Goal: Information Seeking & Learning: Understand process/instructions

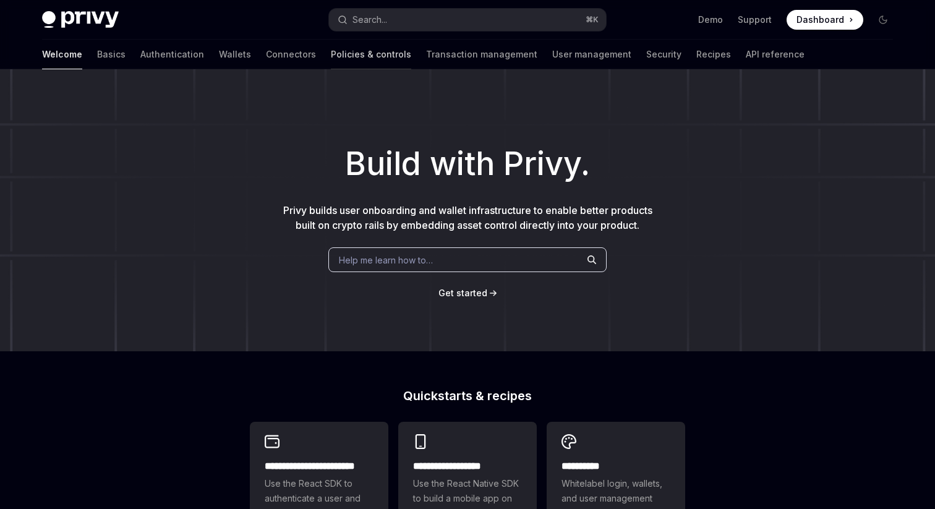
click at [331, 67] on link "Policies & controls" at bounding box center [371, 55] width 80 height 30
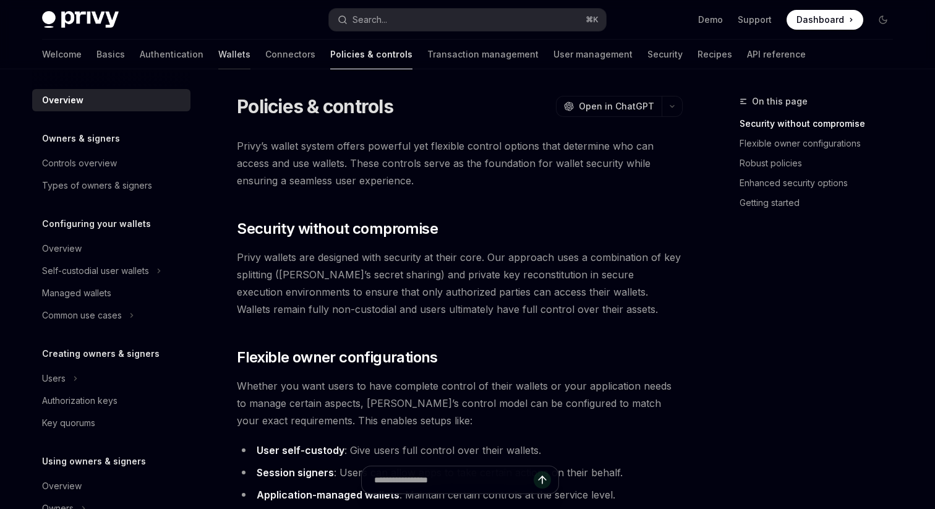
click at [218, 57] on link "Wallets" at bounding box center [234, 55] width 32 height 30
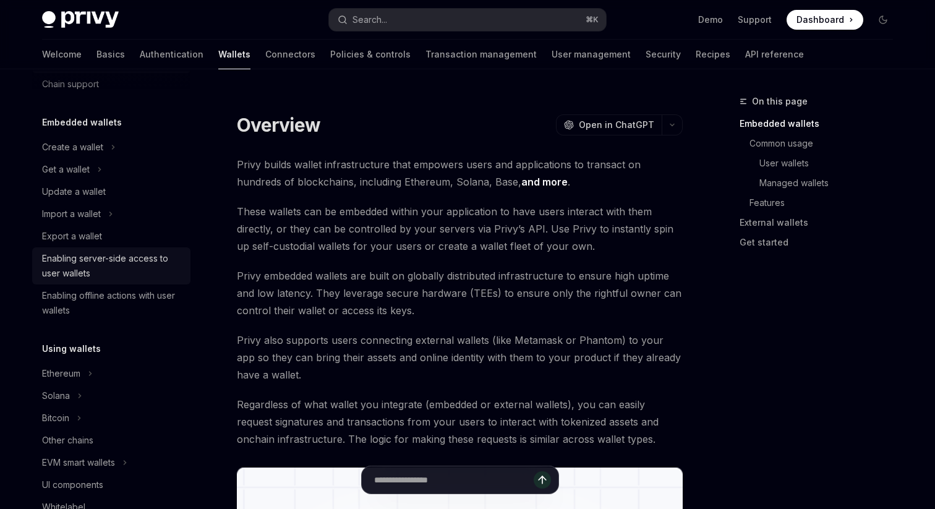
scroll to position [48, 0]
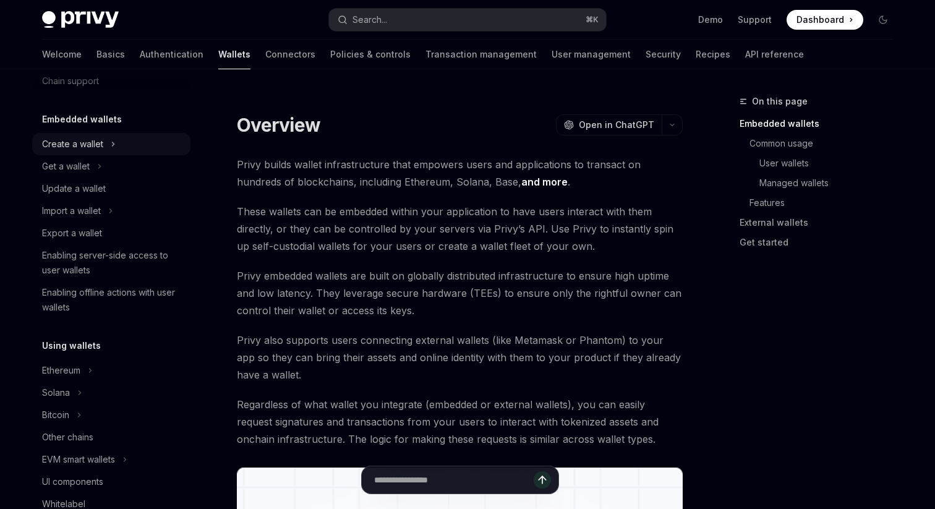
click at [100, 145] on div "Create a wallet" at bounding box center [72, 144] width 61 height 15
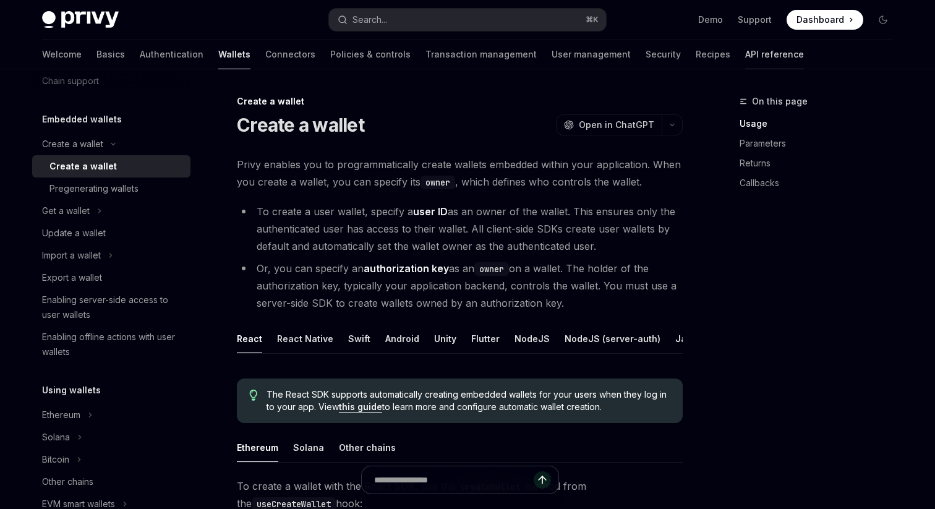
click at [745, 53] on link "API reference" at bounding box center [774, 55] width 59 height 30
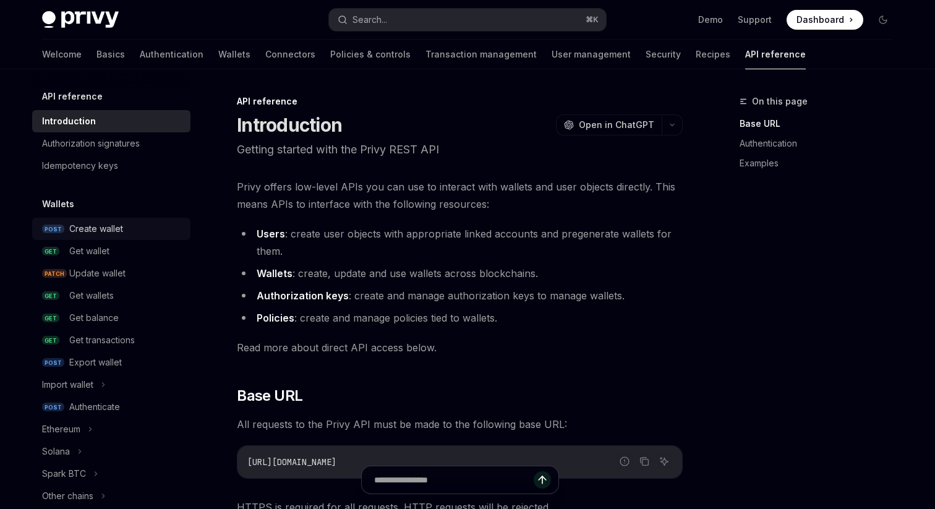
click at [99, 229] on div "Create wallet" at bounding box center [96, 228] width 54 height 15
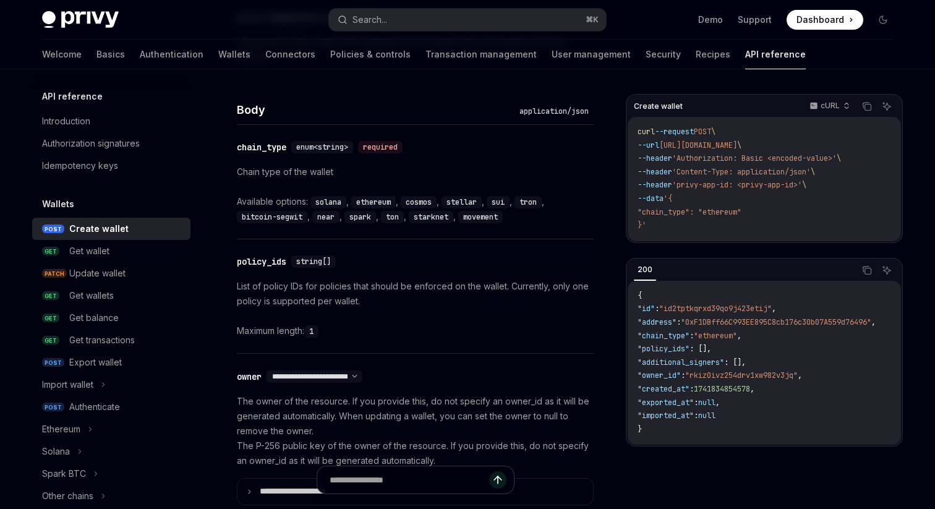
scroll to position [453, 0]
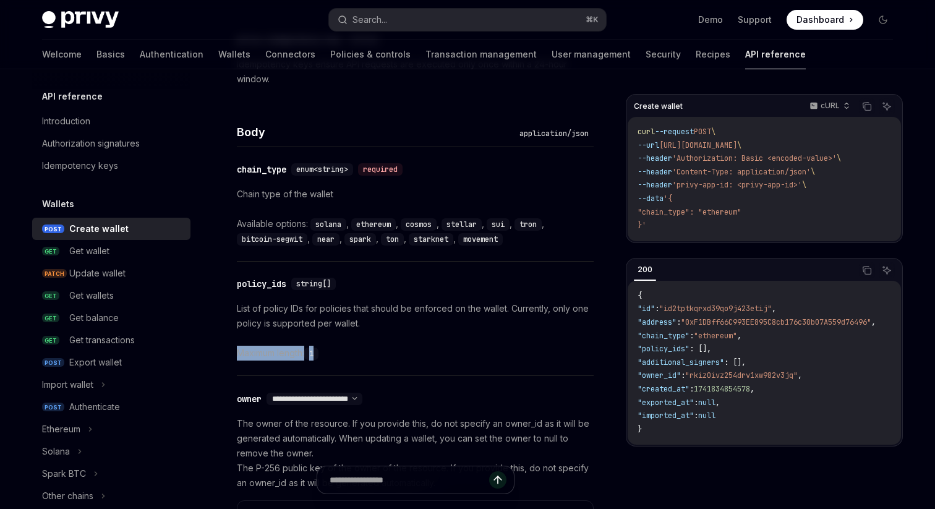
drag, startPoint x: 321, startPoint y: 352, endPoint x: 237, endPoint y: 353, distance: 84.7
click at [237, 353] on div "Maximum length: 1" at bounding box center [415, 353] width 357 height 15
click at [273, 356] on div "Maximum length: 1" at bounding box center [415, 353] width 357 height 15
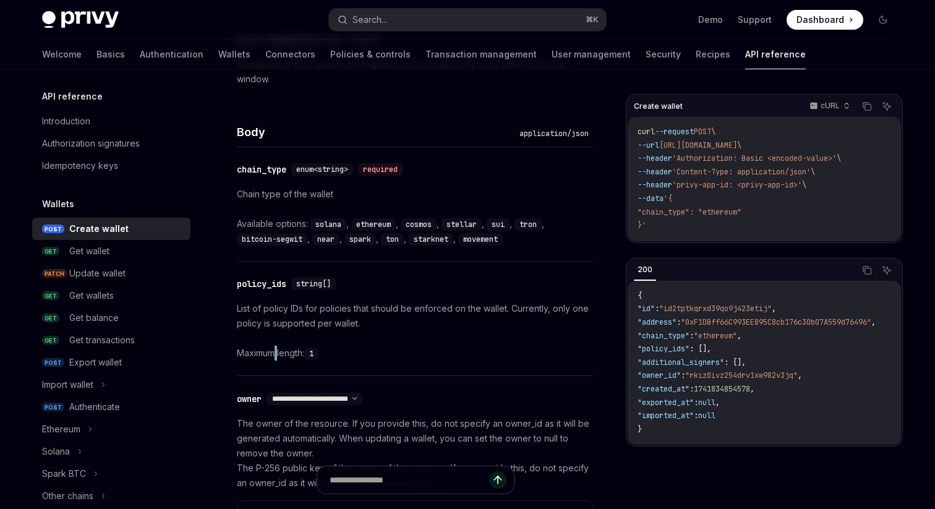
click at [273, 356] on div "Maximum length: 1" at bounding box center [415, 353] width 357 height 15
click at [299, 344] on div "List of policy IDs for policies that should be enforced on the wallet. Currentl…" at bounding box center [415, 330] width 357 height 59
click at [279, 355] on div "Maximum length: 1" at bounding box center [415, 353] width 357 height 15
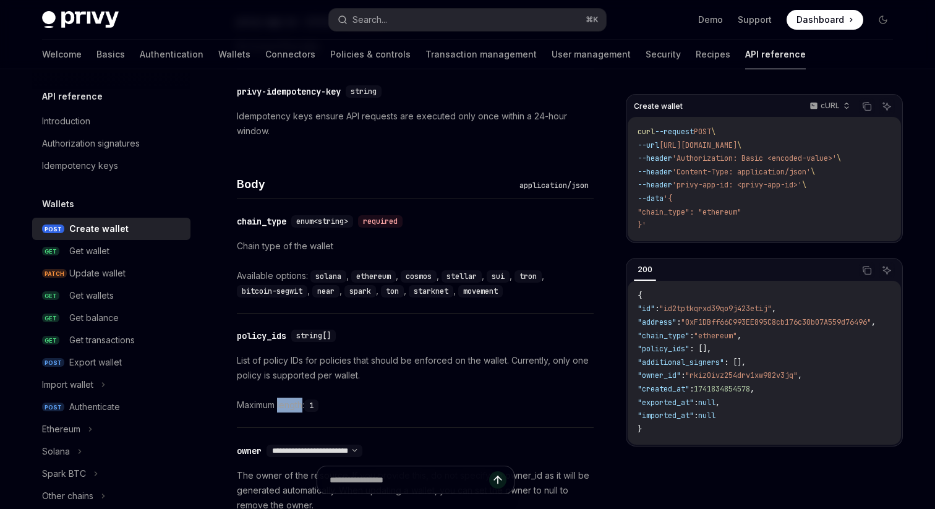
scroll to position [404, 0]
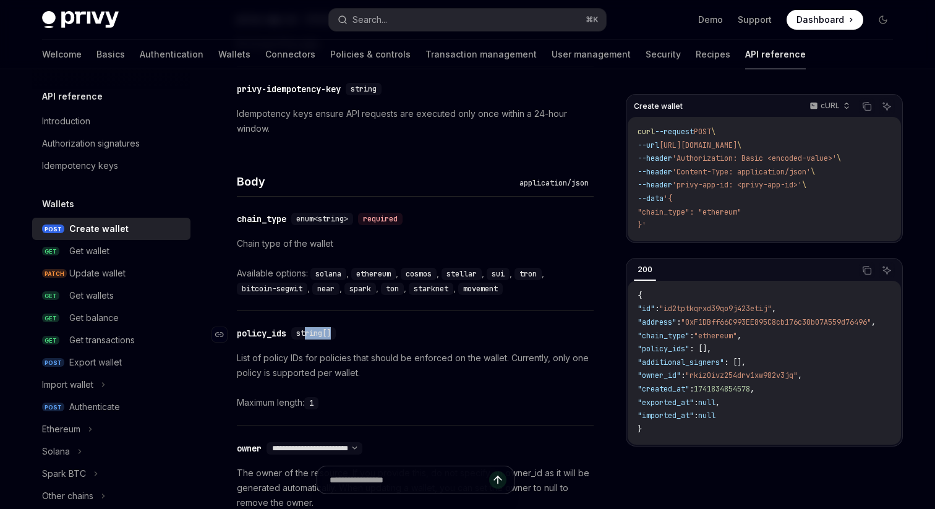
drag, startPoint x: 307, startPoint y: 336, endPoint x: 362, endPoint y: 336, distance: 55.0
click at [362, 336] on div "​ policy_ids string[]" at bounding box center [409, 333] width 344 height 15
drag, startPoint x: 362, startPoint y: 336, endPoint x: 359, endPoint y: 344, distance: 8.4
click at [362, 336] on div "​ policy_ids string[]" at bounding box center [409, 333] width 344 height 15
click at [330, 51] on link "Policies & controls" at bounding box center [370, 55] width 80 height 30
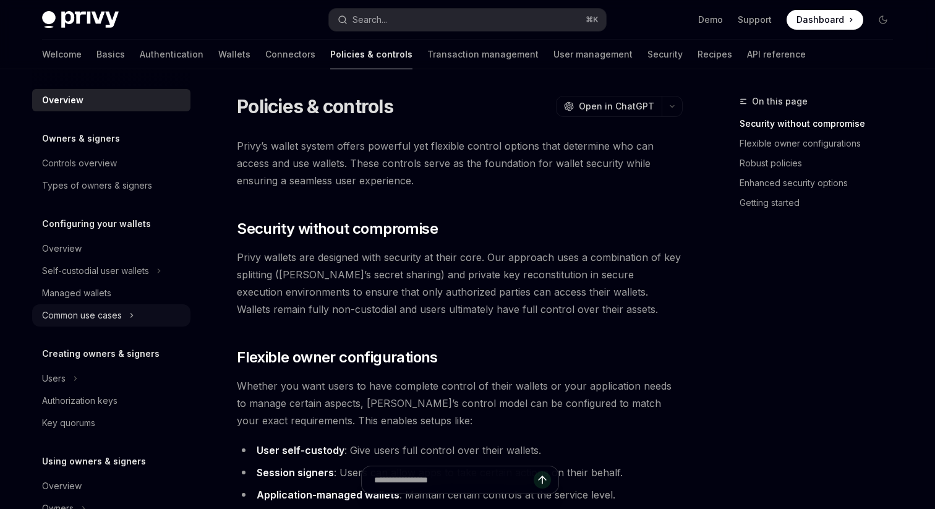
scroll to position [362, 0]
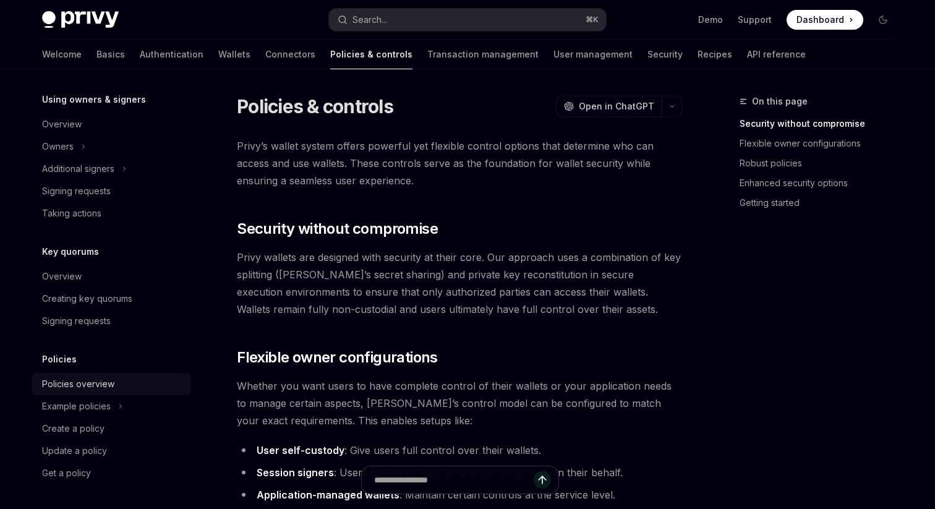
click at [101, 383] on div "Policies overview" at bounding box center [78, 383] width 72 height 15
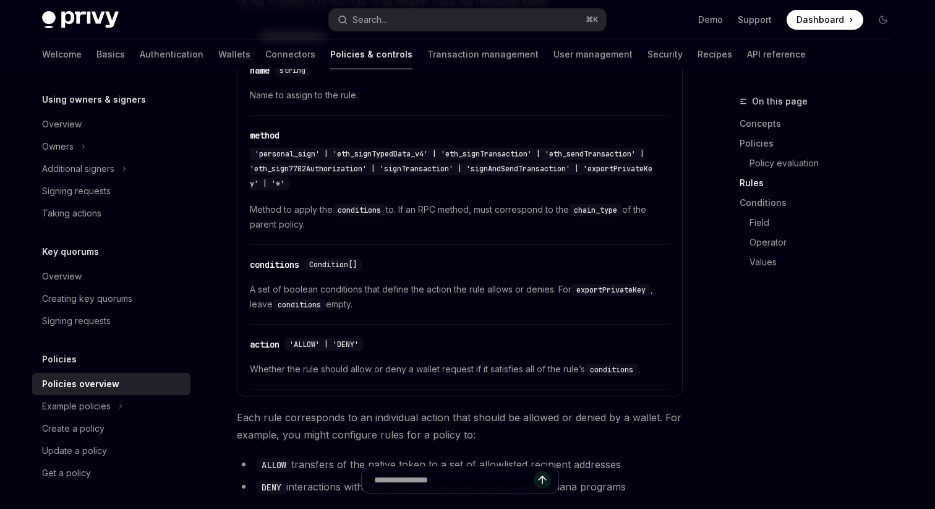
scroll to position [2050, 0]
click at [114, 409] on div "Example policies" at bounding box center [111, 406] width 158 height 22
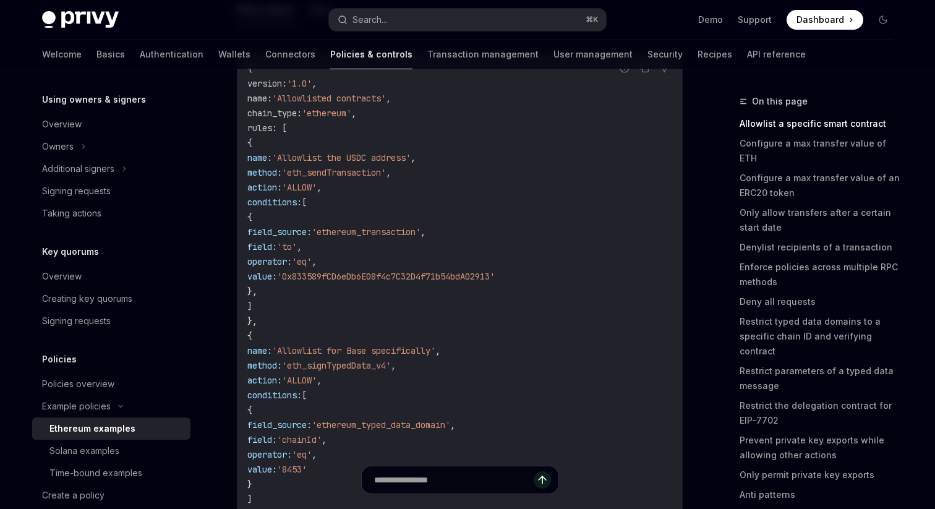
scroll to position [191, 0]
drag, startPoint x: 289, startPoint y: 141, endPoint x: 304, endPoint y: 321, distance: 180.5
click at [304, 321] on code "{ version : '1.0' , name : 'Allowlisted contracts' , chain_type : 'ethereum' , …" at bounding box center [459, 306] width 425 height 490
click at [386, 166] on span "'eth_sendTransaction'" at bounding box center [334, 171] width 104 height 11
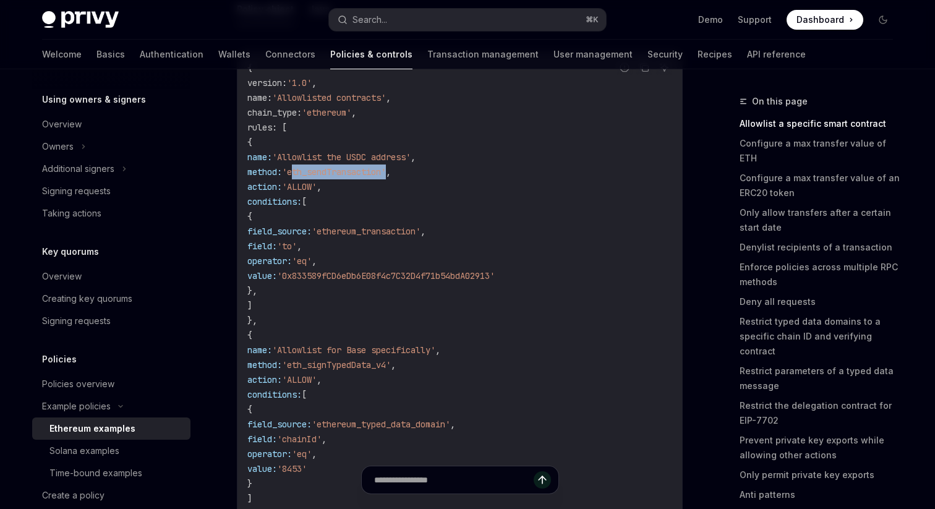
click at [355, 174] on span "'eth_sendTransaction'" at bounding box center [334, 171] width 104 height 11
drag, startPoint x: 355, startPoint y: 174, endPoint x: 456, endPoint y: 179, distance: 100.9
click at [456, 179] on code "{ version : '1.0' , name : 'Allowlisted contracts' , chain_type : 'ethereum' , …" at bounding box center [459, 306] width 425 height 490
drag, startPoint x: 309, startPoint y: 189, endPoint x: 388, endPoint y: 190, distance: 79.1
click at [321, 190] on span "action: 'ALLOW' ," at bounding box center [284, 186] width 74 height 11
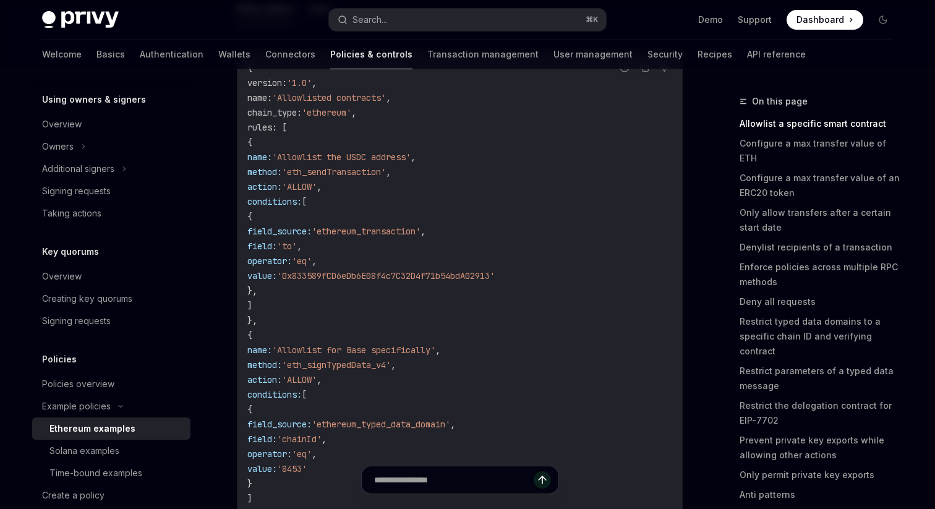
drag, startPoint x: 311, startPoint y: 199, endPoint x: 346, endPoint y: 305, distance: 111.2
click at [346, 305] on code "{ version : '1.0' , name : 'Allowlisted contracts' , chain_type : 'ethereum' , …" at bounding box center [459, 306] width 425 height 490
click at [302, 202] on span "conditions:" at bounding box center [274, 201] width 54 height 11
drag, startPoint x: 311, startPoint y: 202, endPoint x: 342, endPoint y: 302, distance: 105.6
click at [342, 302] on code "{ version : '1.0' , name : 'Allowlisted contracts' , chain_type : 'ethereum' , …" at bounding box center [459, 306] width 425 height 490
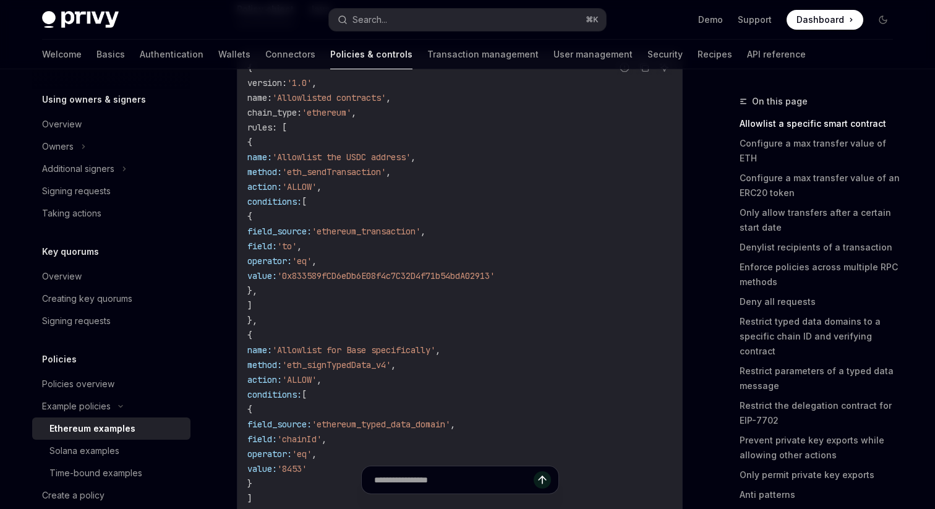
click at [342, 302] on code "{ version : '1.0' , name : 'Allowlisted contracts' , chain_type : 'ethereum' , …" at bounding box center [459, 306] width 425 height 490
drag, startPoint x: 290, startPoint y: 145, endPoint x: 357, endPoint y: 315, distance: 182.3
click at [357, 315] on code "{ version : '1.0' , name : 'Allowlisted contracts' , chain_type : 'ethereum' , …" at bounding box center [459, 306] width 425 height 490
click at [338, 137] on code "{ version : '1.0' , name : 'Allowlisted contracts' , chain_type : 'ethereum' , …" at bounding box center [459, 306] width 425 height 490
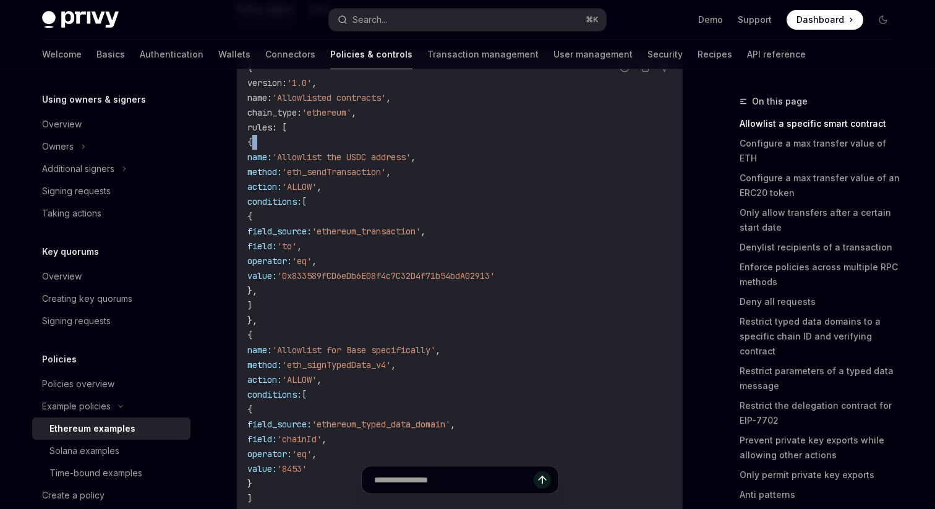
click at [294, 145] on code "{ version : '1.0' , name : 'Allowlisted contracts' , chain_type : 'ethereum' , …" at bounding box center [459, 306] width 425 height 490
drag, startPoint x: 290, startPoint y: 142, endPoint x: 353, endPoint y: 333, distance: 201.2
click at [353, 333] on code "{ version : '1.0' , name : 'Allowlisted contracts' , chain_type : 'ethereum' , …" at bounding box center [459, 306] width 425 height 490
click at [315, 325] on code "{ version : '1.0' , name : 'Allowlisted contracts' , chain_type : 'ethereum' , …" at bounding box center [459, 306] width 425 height 490
drag, startPoint x: 287, startPoint y: 142, endPoint x: 329, endPoint y: 323, distance: 186.1
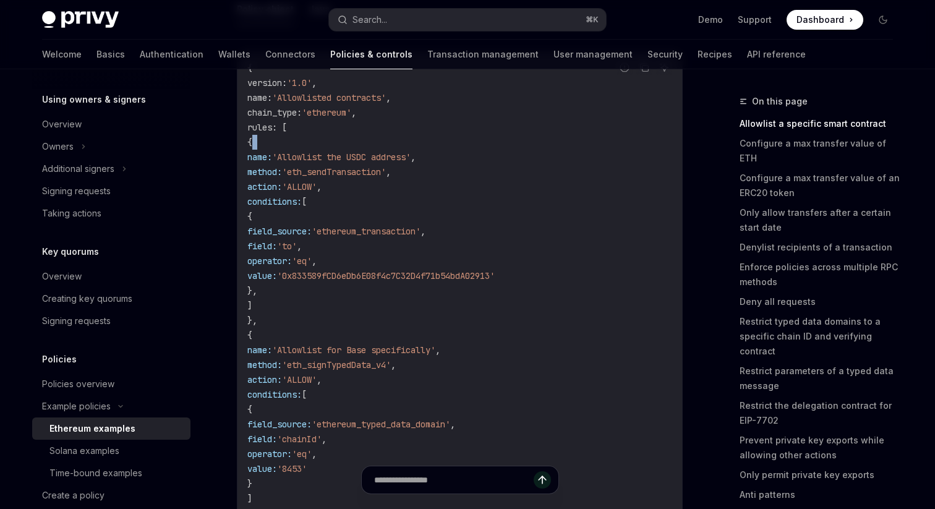
click at [329, 323] on code "{ version : '1.0' , name : 'Allowlisted contracts' , chain_type : 'ethereum' , …" at bounding box center [459, 306] width 425 height 490
click at [317, 188] on span "'ALLOW'" at bounding box center [299, 186] width 35 height 11
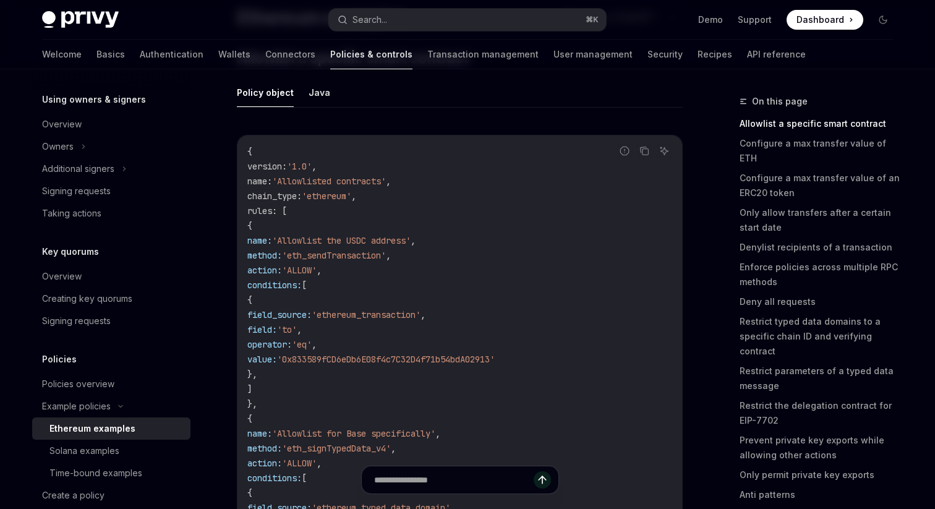
scroll to position [100, 0]
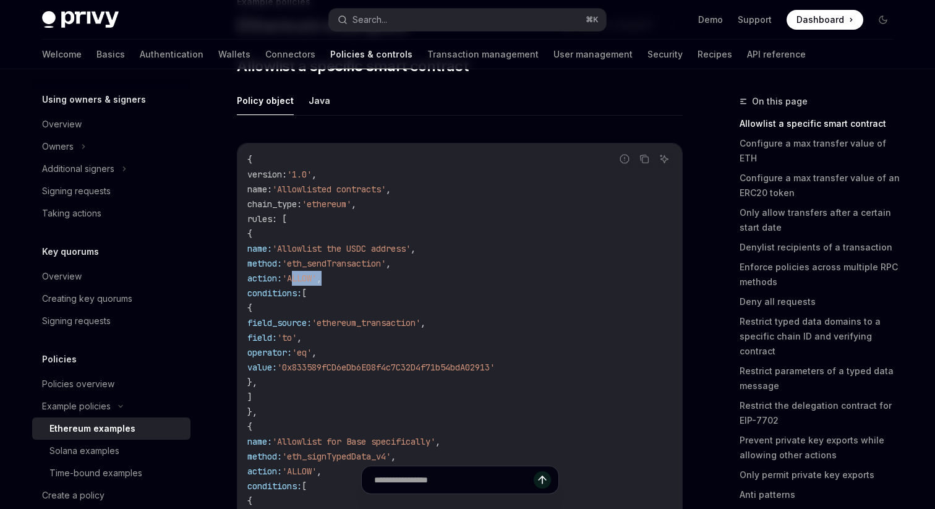
drag, startPoint x: 354, startPoint y: 277, endPoint x: 400, endPoint y: 277, distance: 46.4
click at [400, 277] on code "{ version : '1.0' , name : 'Allowlisted contracts' , chain_type : 'ethereum' , …" at bounding box center [459, 397] width 425 height 490
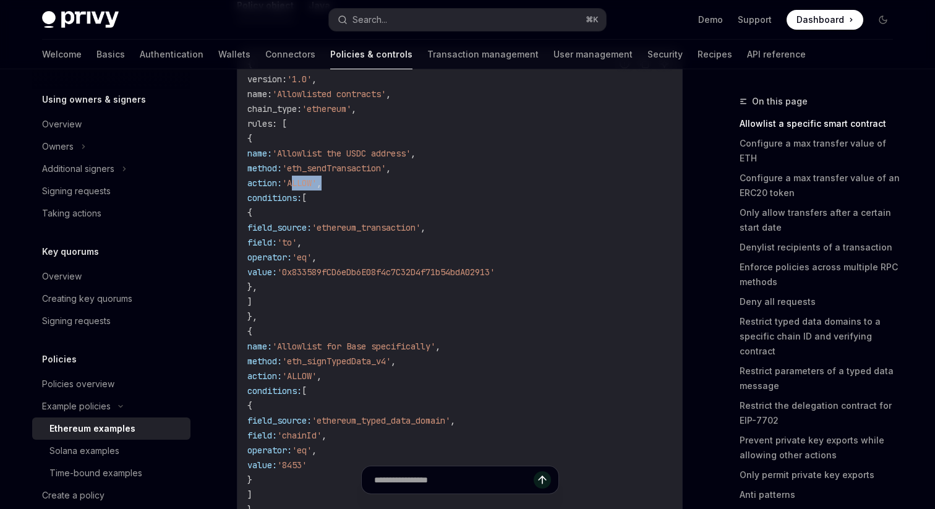
scroll to position [189, 0]
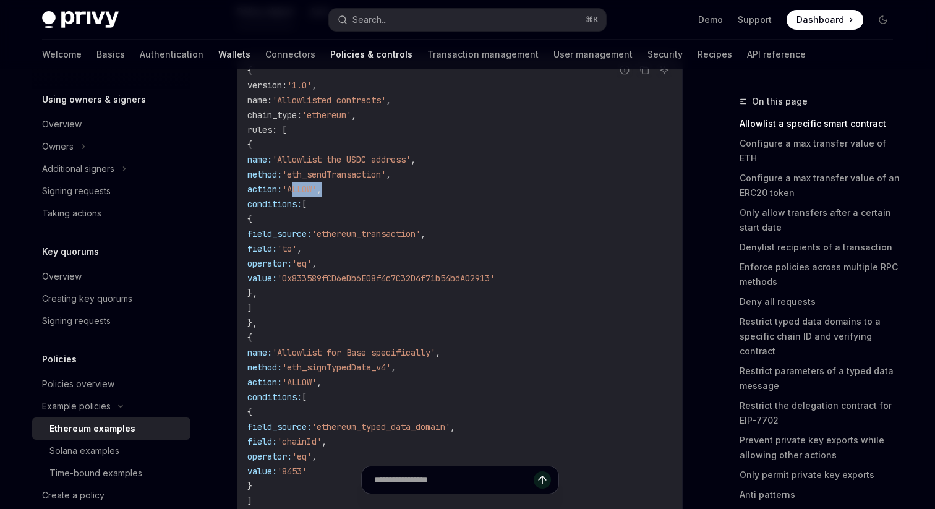
click at [218, 54] on link "Wallets" at bounding box center [234, 55] width 32 height 30
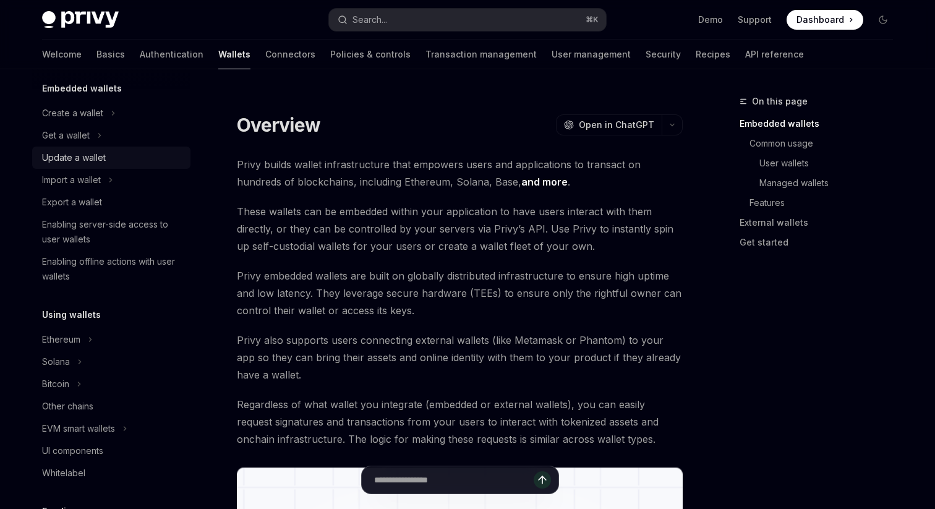
scroll to position [81, 0]
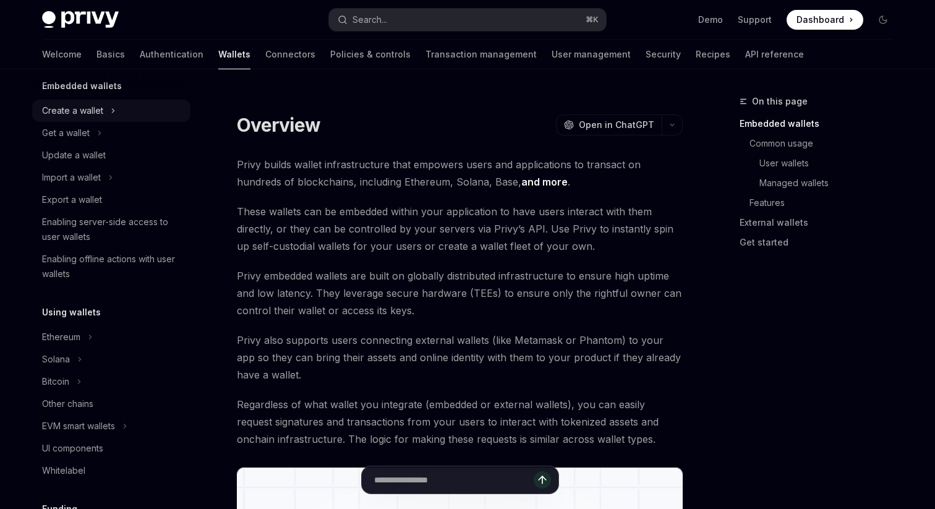
click at [108, 114] on div "Create a wallet" at bounding box center [111, 111] width 158 height 22
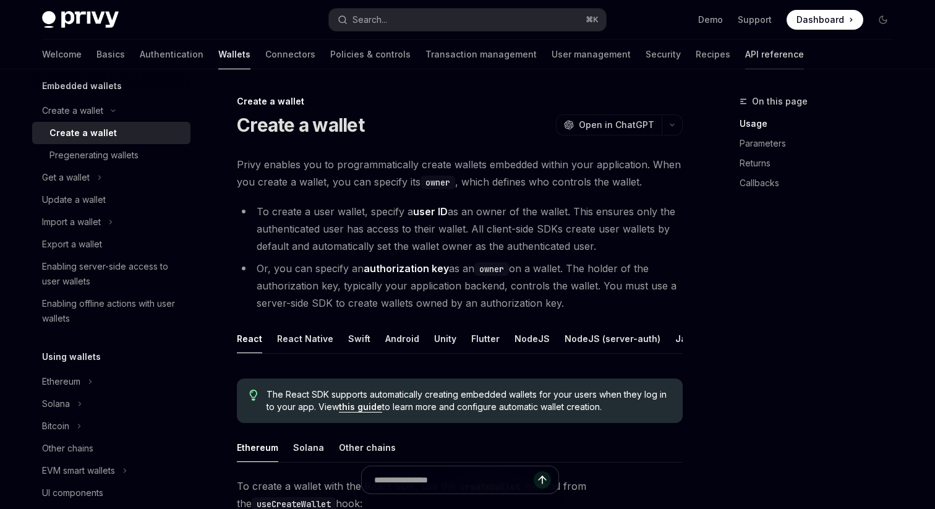
click at [745, 54] on link "API reference" at bounding box center [774, 55] width 59 height 30
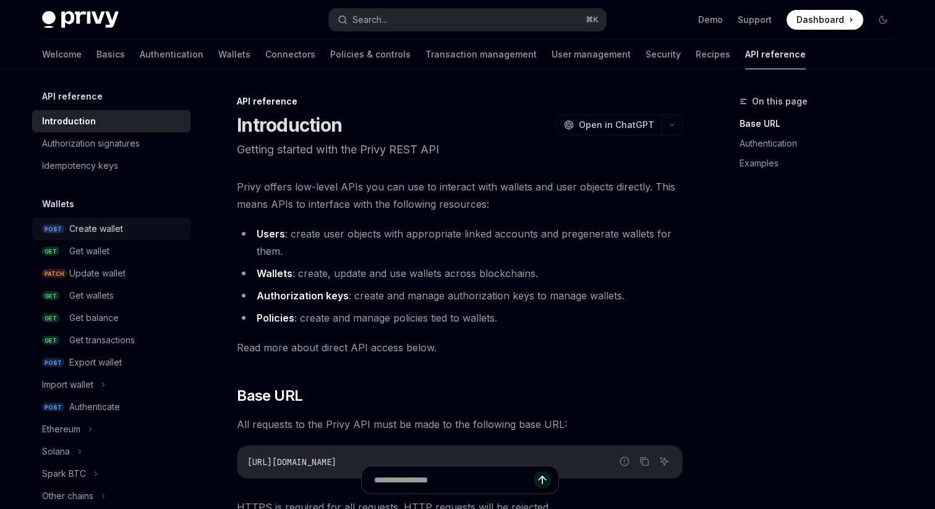
click at [124, 219] on link "POST Create wallet" at bounding box center [111, 229] width 158 height 22
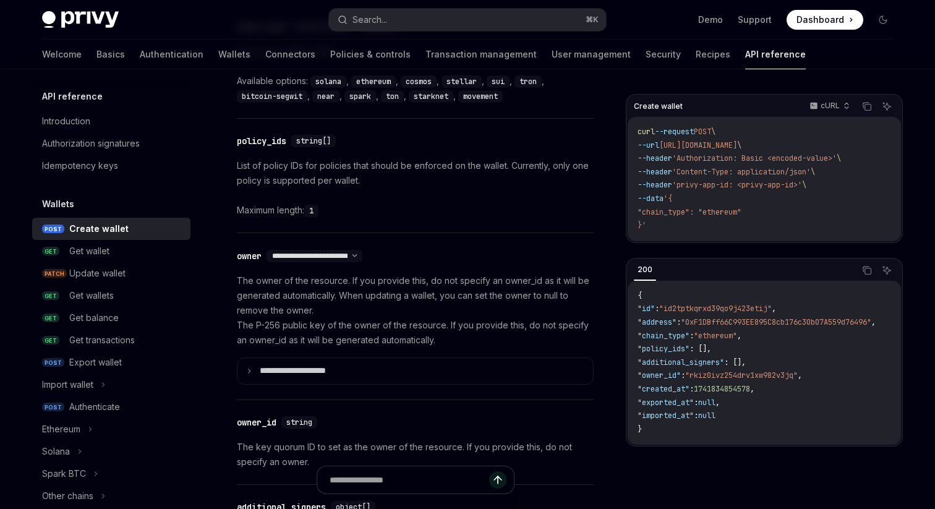
scroll to position [597, 0]
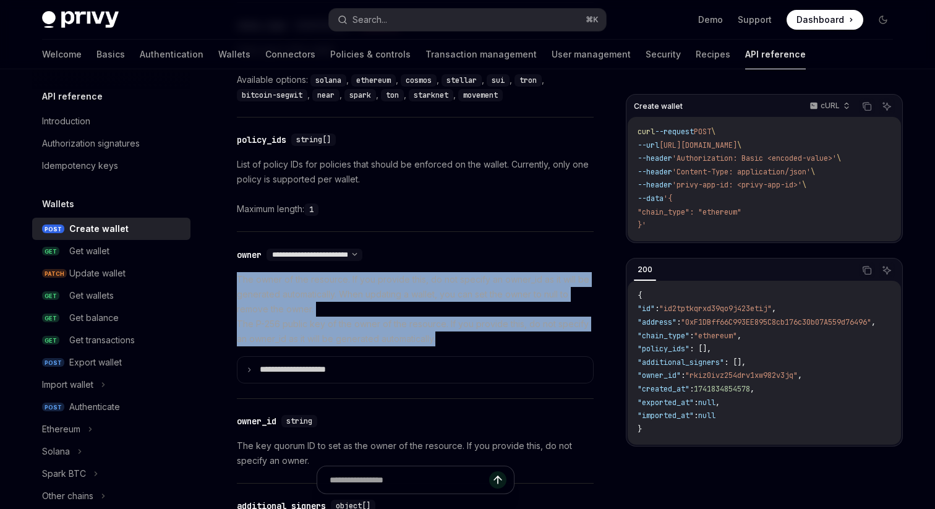
drag, startPoint x: 238, startPoint y: 277, endPoint x: 441, endPoint y: 335, distance: 211.5
click at [441, 335] on p "The owner of the resource. If you provide this, do not specify an owner_id as i…" at bounding box center [415, 309] width 357 height 74
click at [340, 315] on p "The owner of the resource. If you provide this, do not specify an owner_id as i…" at bounding box center [415, 309] width 357 height 74
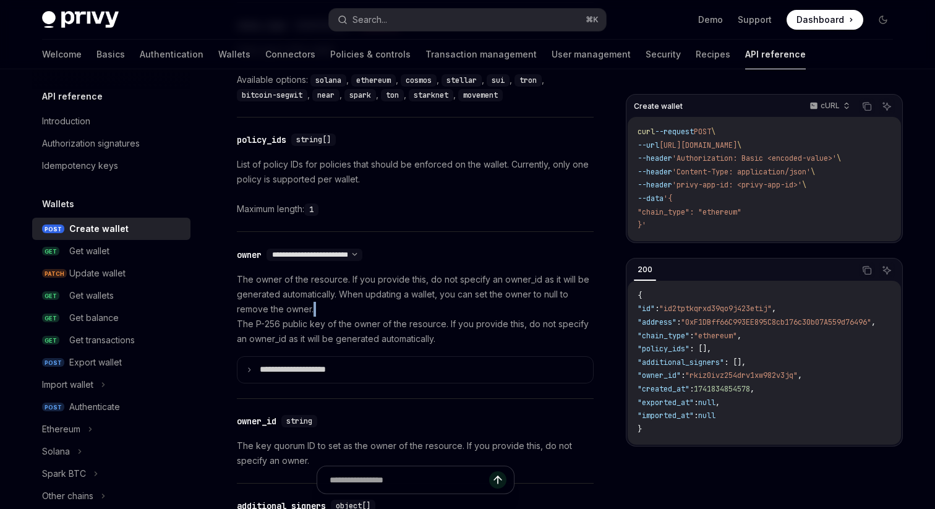
click at [340, 315] on p "The owner of the resource. If you provide this, do not specify an owner_id as i…" at bounding box center [415, 309] width 357 height 74
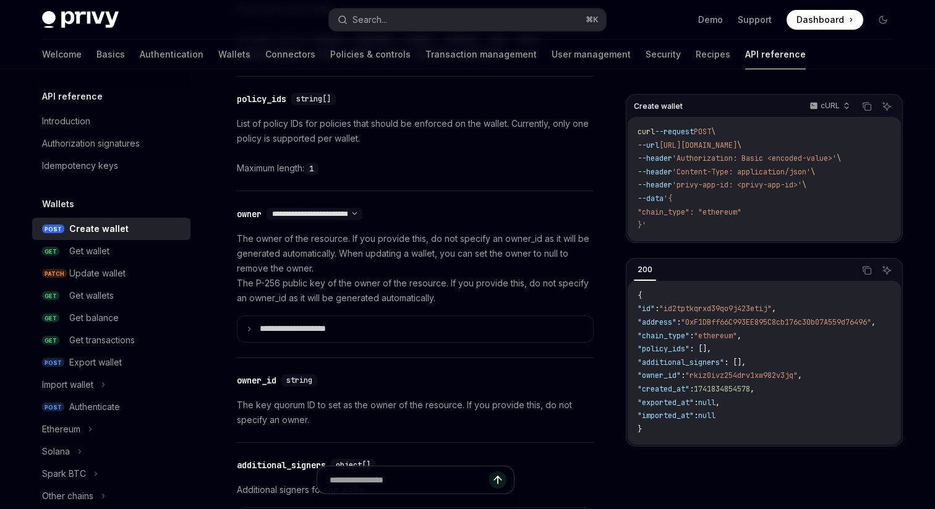
click at [241, 202] on div "**********" at bounding box center [415, 274] width 357 height 166
click at [247, 214] on div "owner" at bounding box center [249, 214] width 25 height 12
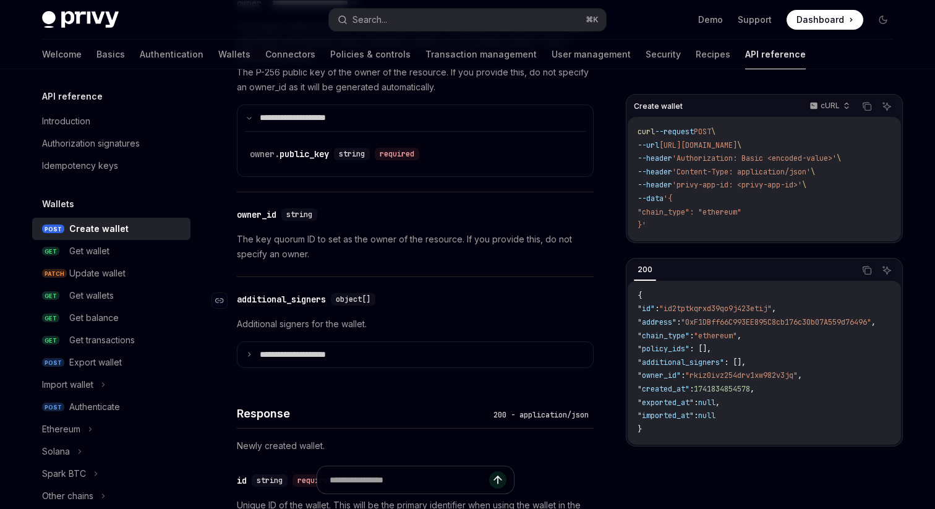
click at [324, 300] on div "additional_signers" at bounding box center [281, 299] width 89 height 12
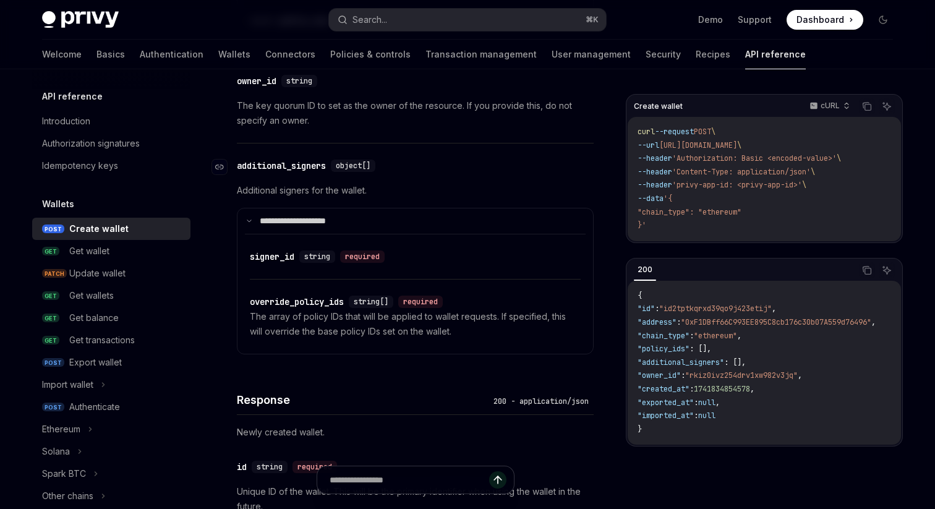
click at [324, 300] on div "**********" at bounding box center [415, 269] width 357 height 172
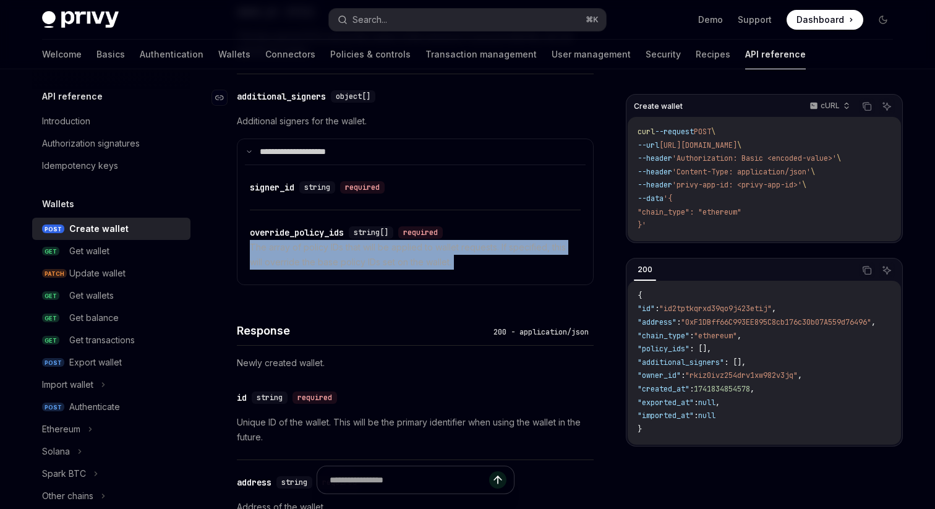
click at [324, 300] on div "**********" at bounding box center [415, 187] width 357 height 2026
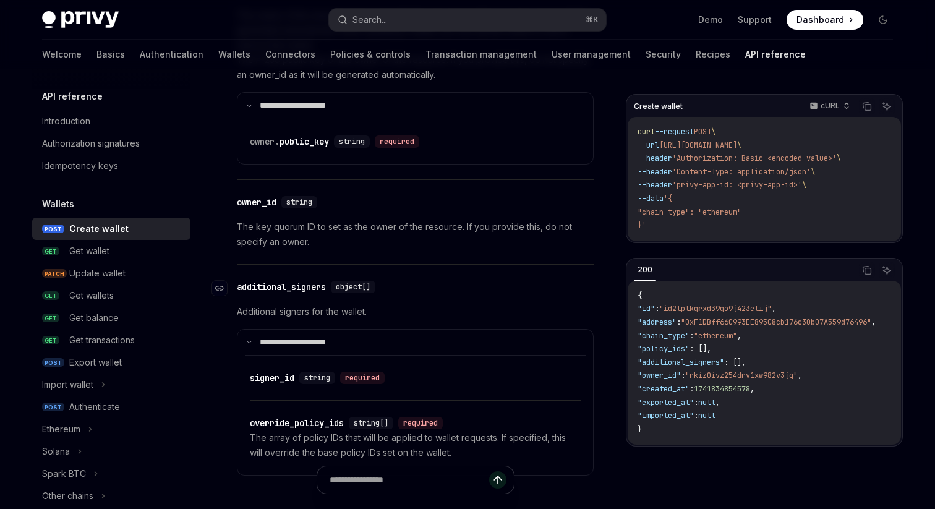
click at [322, 283] on div "additional_signers" at bounding box center [281, 287] width 89 height 12
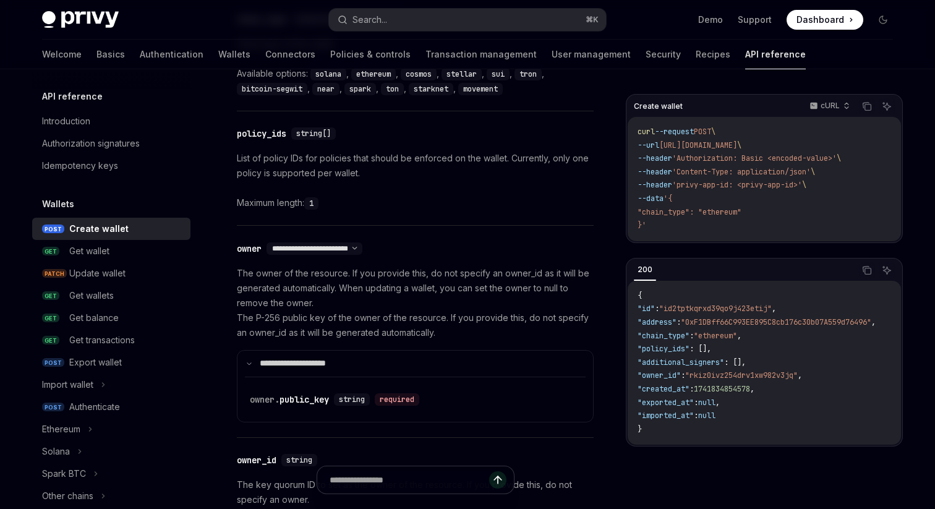
scroll to position [564, 0]
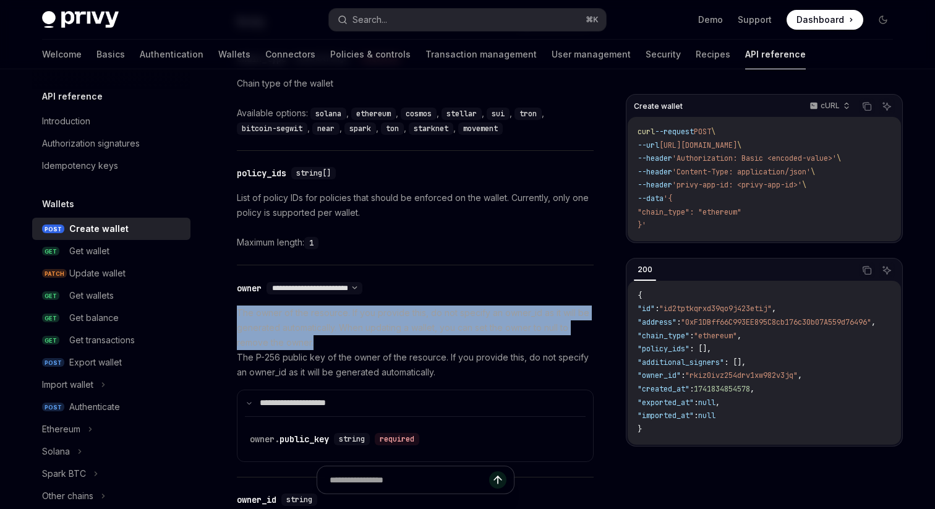
drag, startPoint x: 234, startPoint y: 313, endPoint x: 395, endPoint y: 341, distance: 163.6
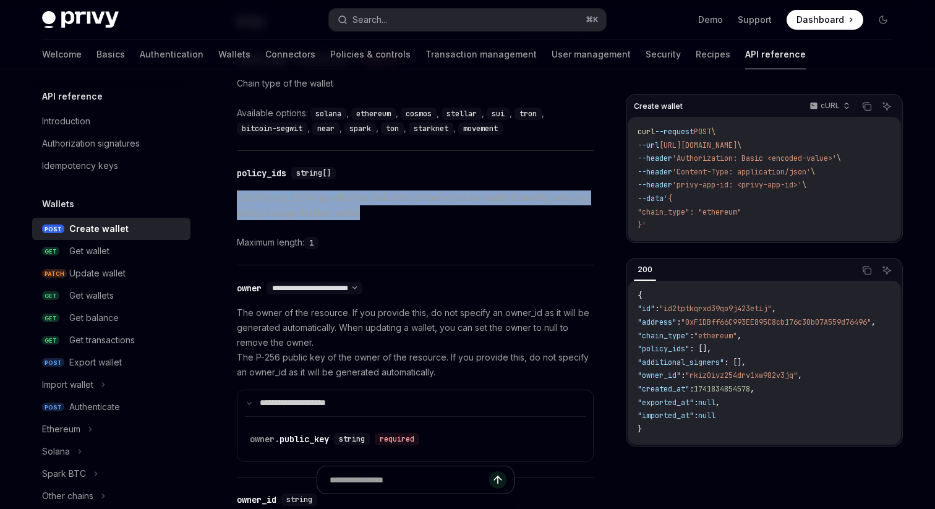
drag, startPoint x: 237, startPoint y: 194, endPoint x: 373, endPoint y: 218, distance: 138.0
click at [373, 218] on p "List of policy IDs for policies that should be enforced on the wallet. Currentl…" at bounding box center [415, 205] width 357 height 30
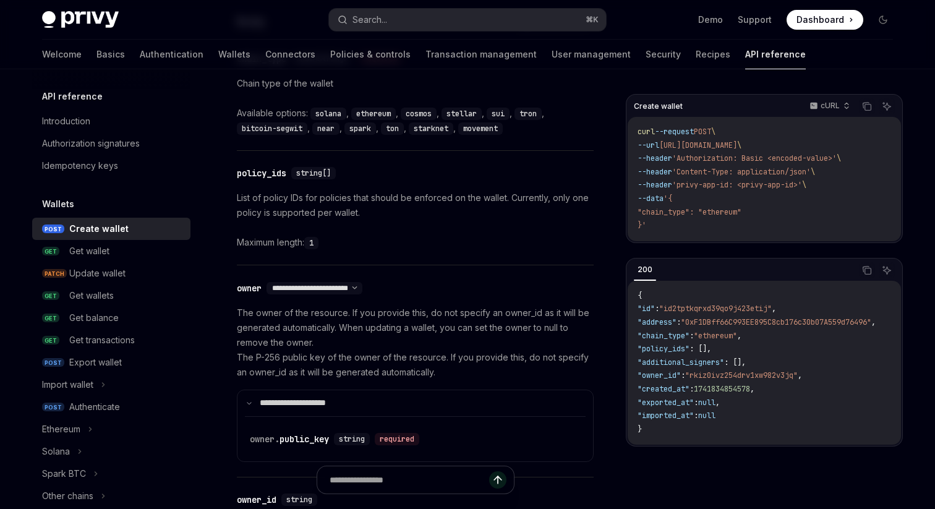
click at [240, 314] on p "The owner of the resource. If you provide this, do not specify an owner_id as i…" at bounding box center [415, 342] width 357 height 74
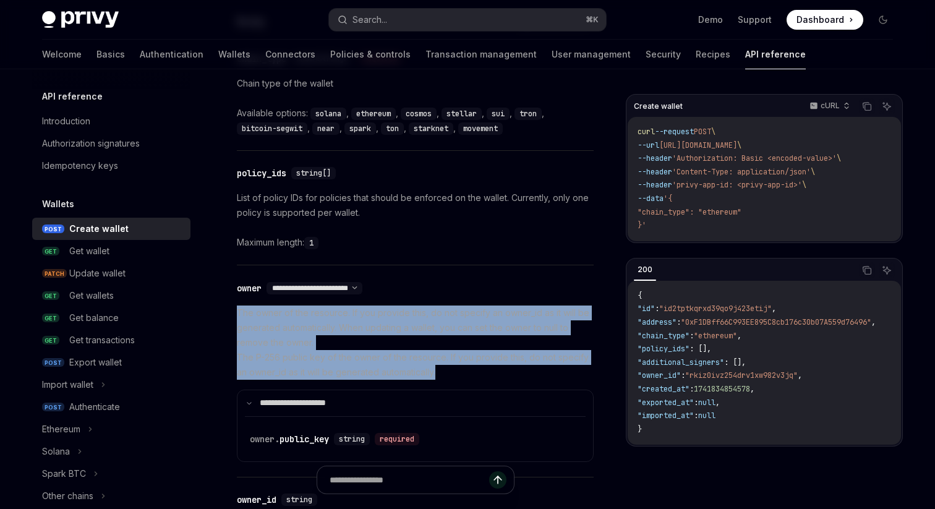
drag, startPoint x: 238, startPoint y: 313, endPoint x: 438, endPoint y: 372, distance: 208.5
click at [438, 372] on p "The owner of the resource. If you provide this, do not specify an owner_id as i…" at bounding box center [415, 342] width 357 height 74
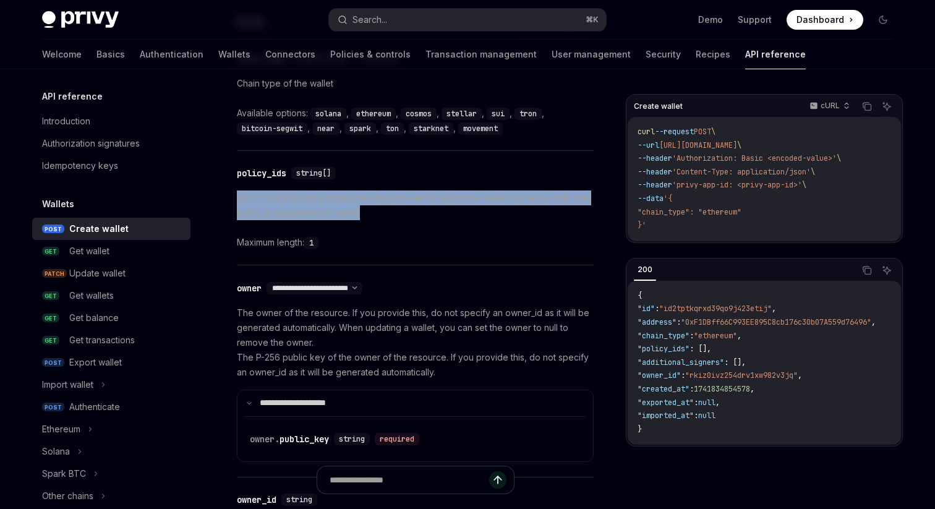
drag, startPoint x: 364, startPoint y: 213, endPoint x: 226, endPoint y: 200, distance: 138.5
click at [357, 216] on p "List of policy IDs for policies that should be enforced on the wallet. Currentl…" at bounding box center [415, 205] width 357 height 30
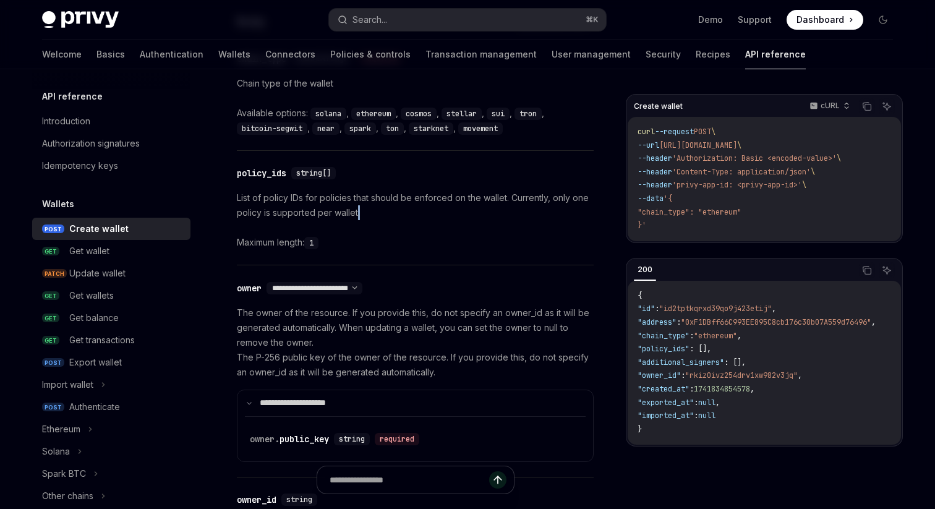
click at [357, 216] on p "List of policy IDs for policies that should be enforced on the wallet. Currentl…" at bounding box center [415, 205] width 357 height 30
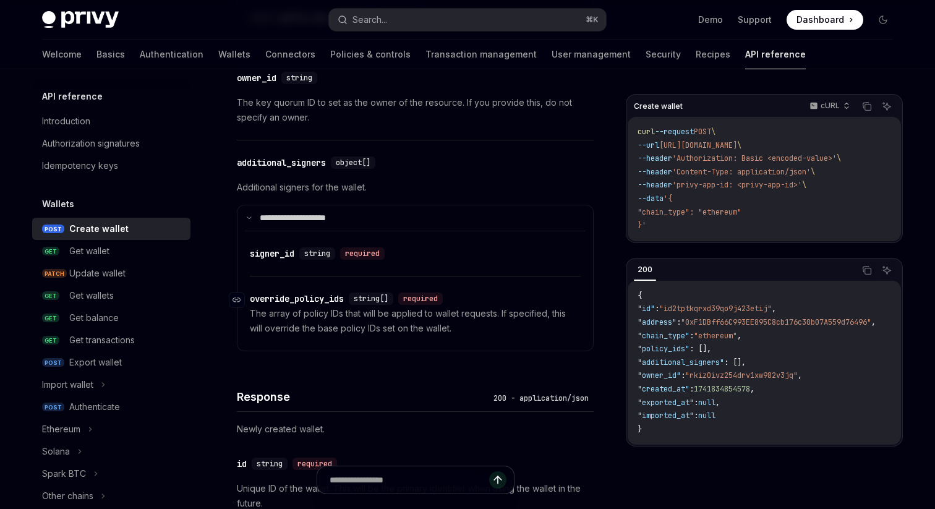
scroll to position [987, 0]
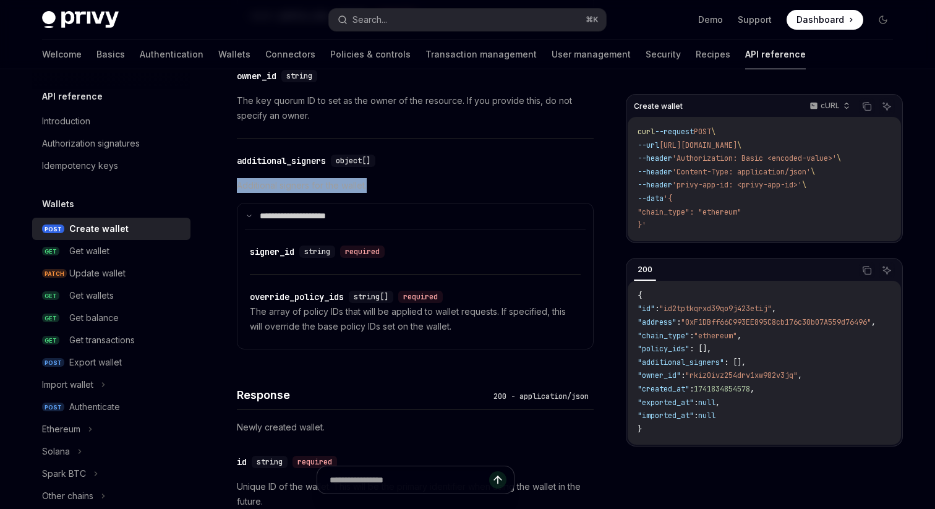
drag, startPoint x: 237, startPoint y: 184, endPoint x: 373, endPoint y: 182, distance: 136.0
click at [373, 182] on p "Additional signers for the wallet." at bounding box center [415, 185] width 357 height 15
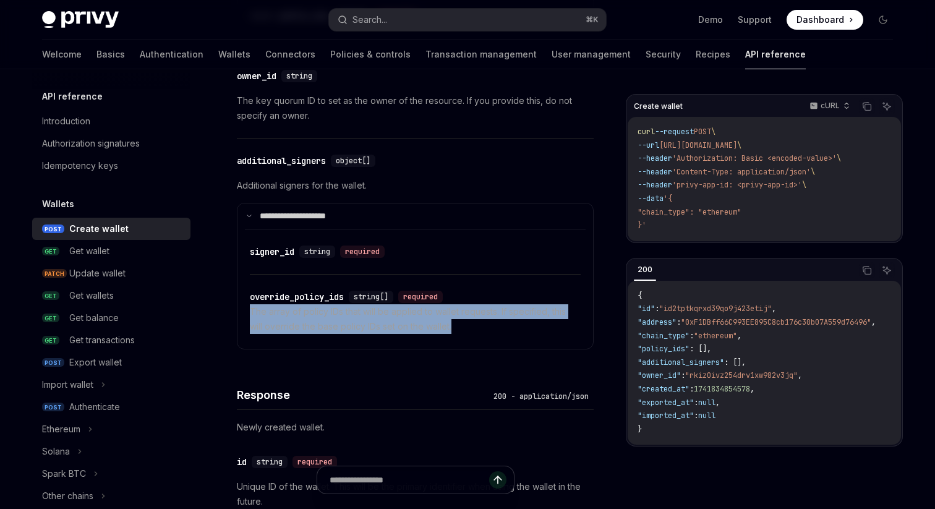
drag, startPoint x: 252, startPoint y: 308, endPoint x: 459, endPoint y: 323, distance: 207.7
click at [459, 323] on p "The array of policy IDs that will be applied to wallet requests. If specified, …" at bounding box center [415, 319] width 331 height 30
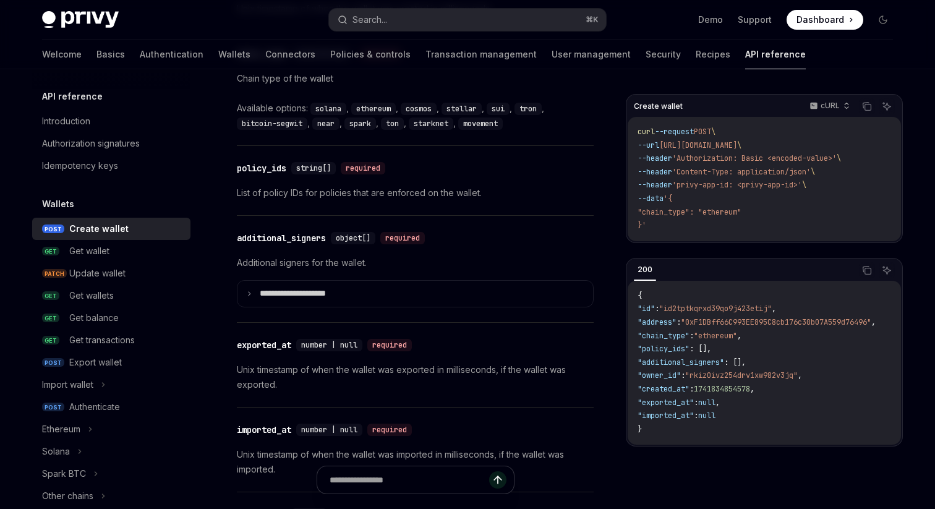
scroll to position [1568, 0]
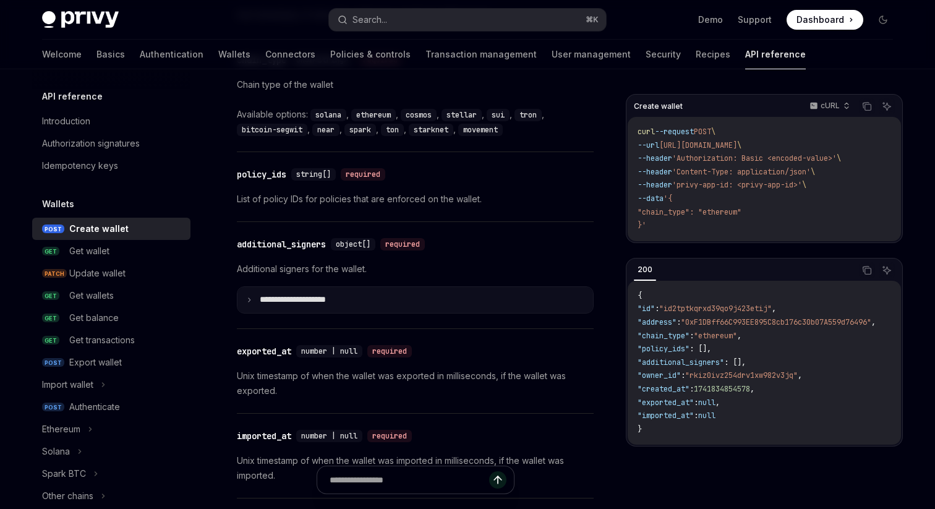
click at [390, 303] on summary "**********" at bounding box center [414, 300] width 355 height 26
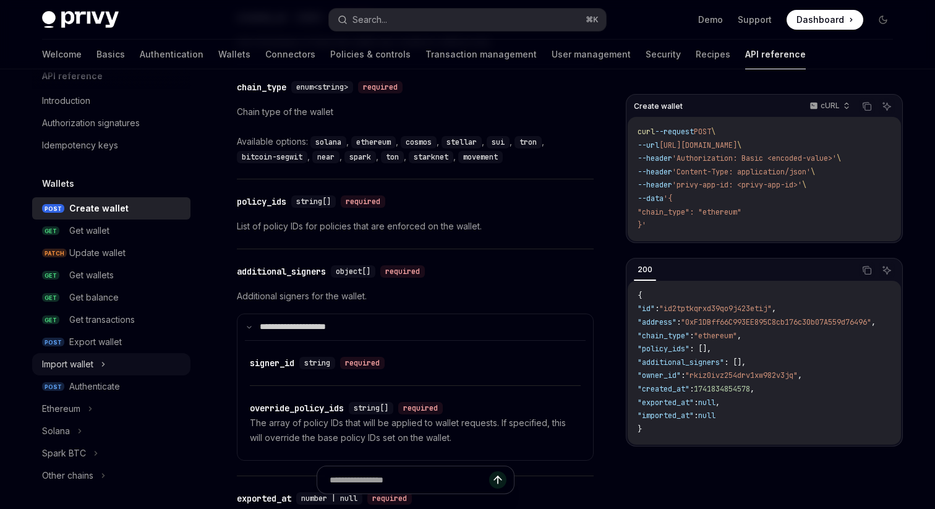
scroll to position [0, 0]
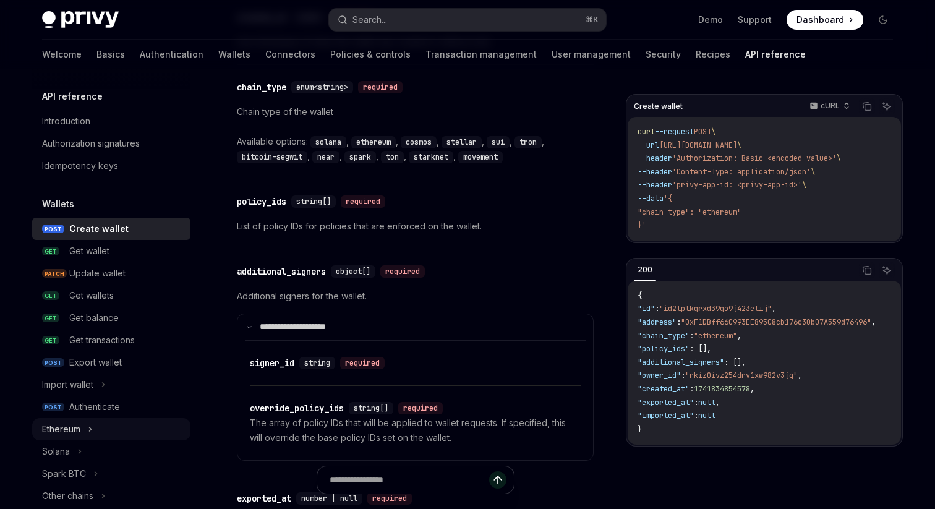
click at [95, 425] on div "Ethereum" at bounding box center [111, 429] width 158 height 22
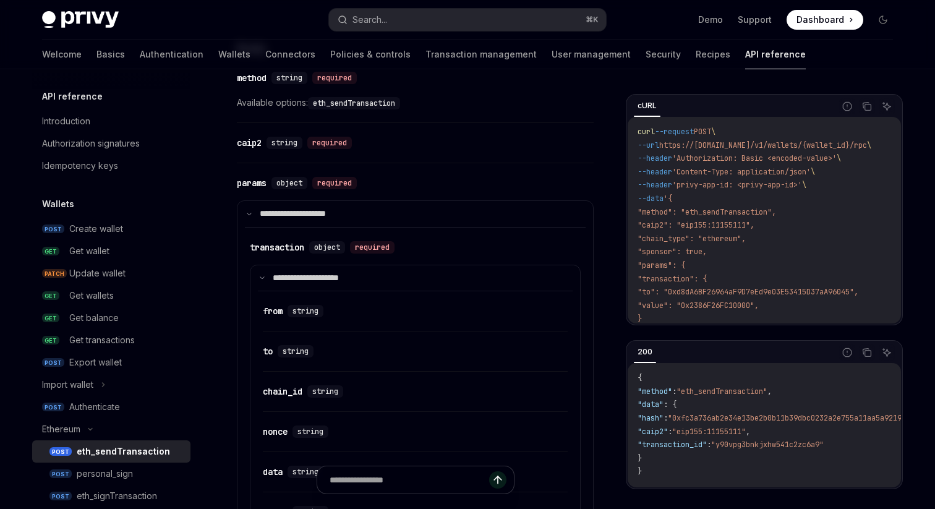
scroll to position [594, 0]
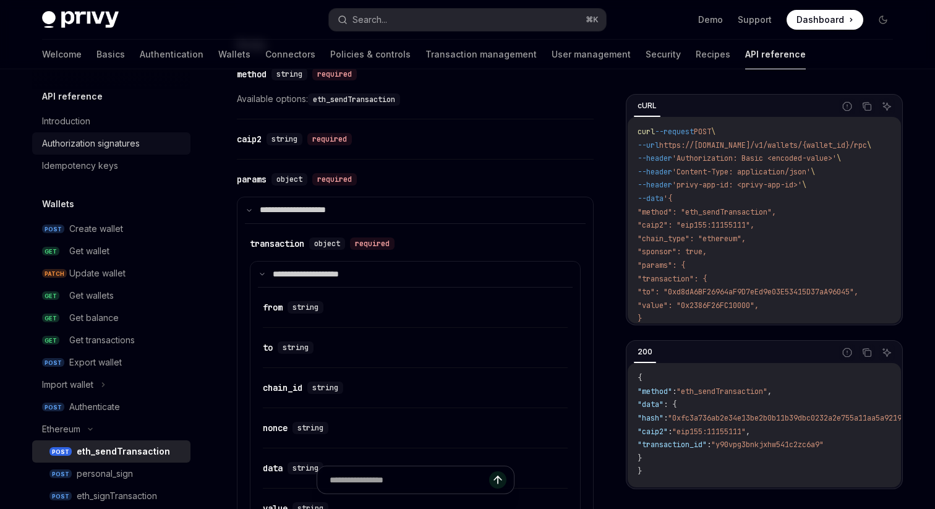
click at [136, 136] on div "Authorization signatures" at bounding box center [91, 143] width 98 height 15
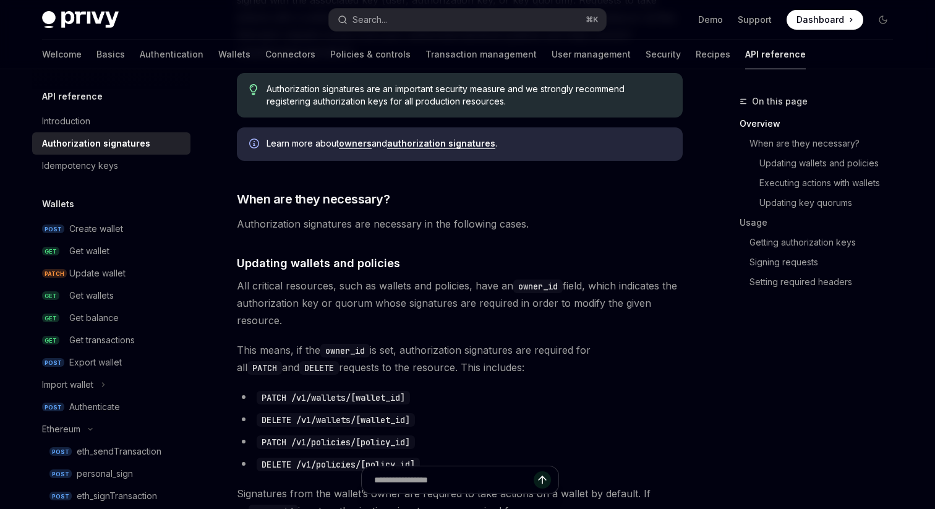
scroll to position [300, 0]
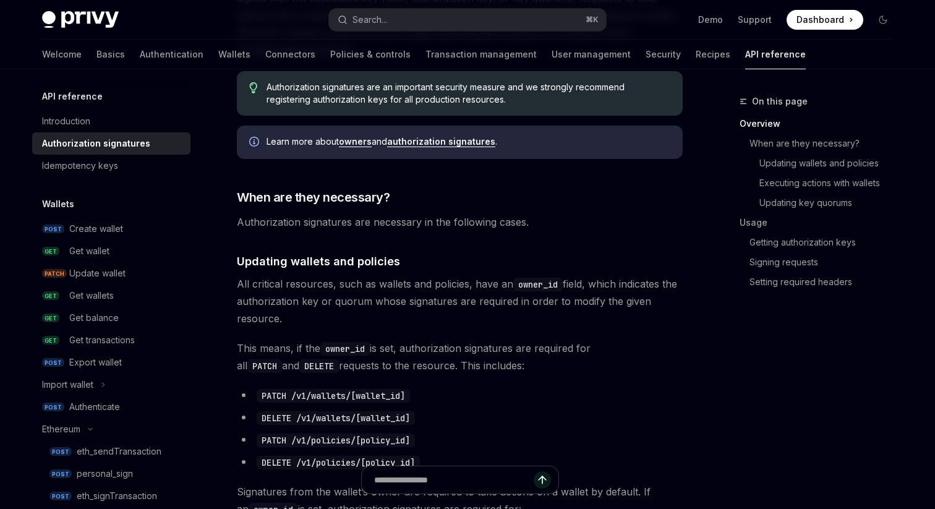
click at [415, 145] on link "authorization signatures" at bounding box center [441, 141] width 108 height 11
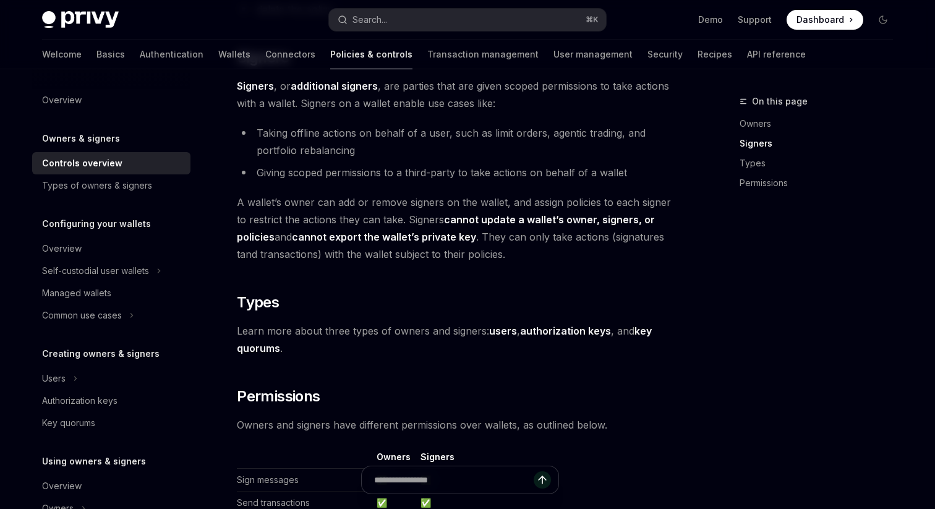
scroll to position [761, 0]
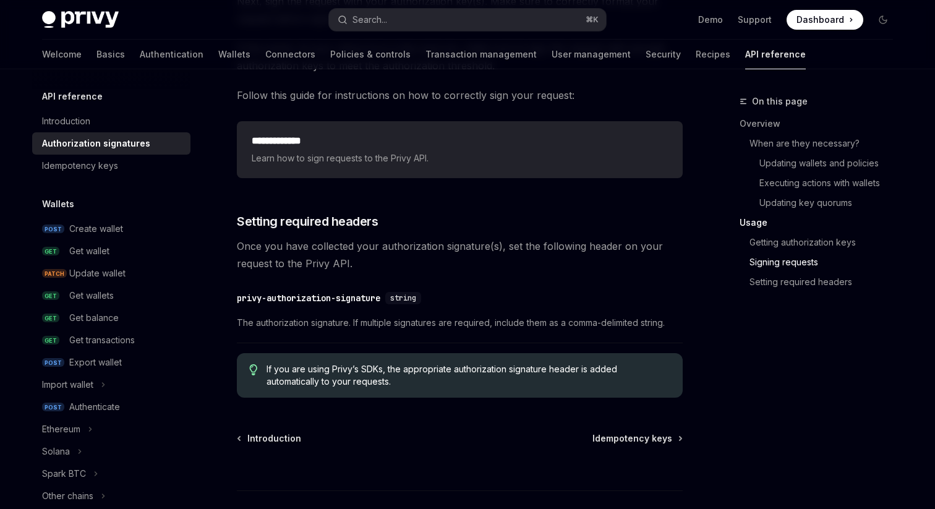
scroll to position [1981, 0]
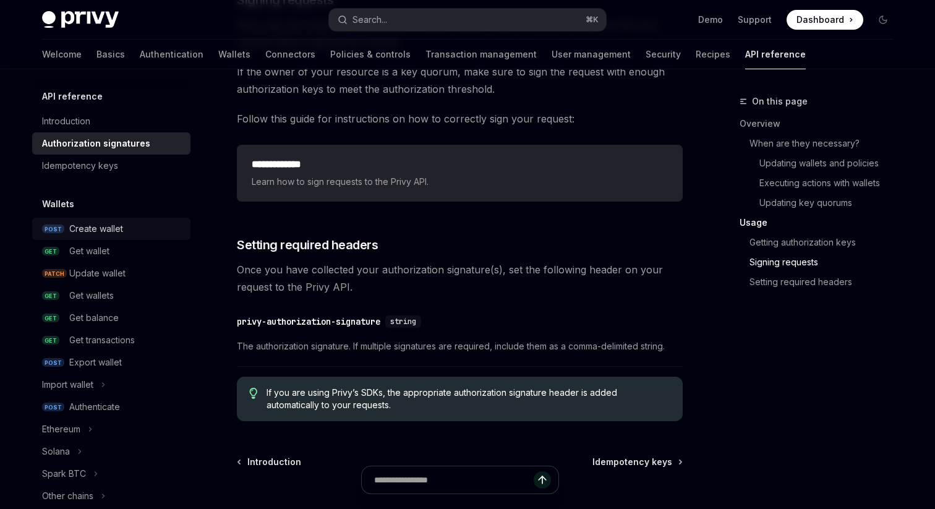
click at [112, 222] on div "Create wallet" at bounding box center [96, 228] width 54 height 15
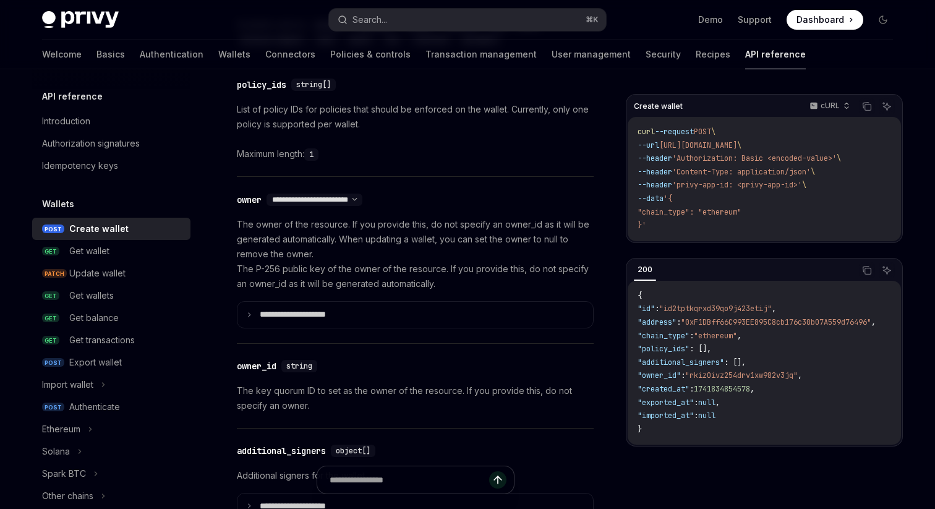
scroll to position [648, 0]
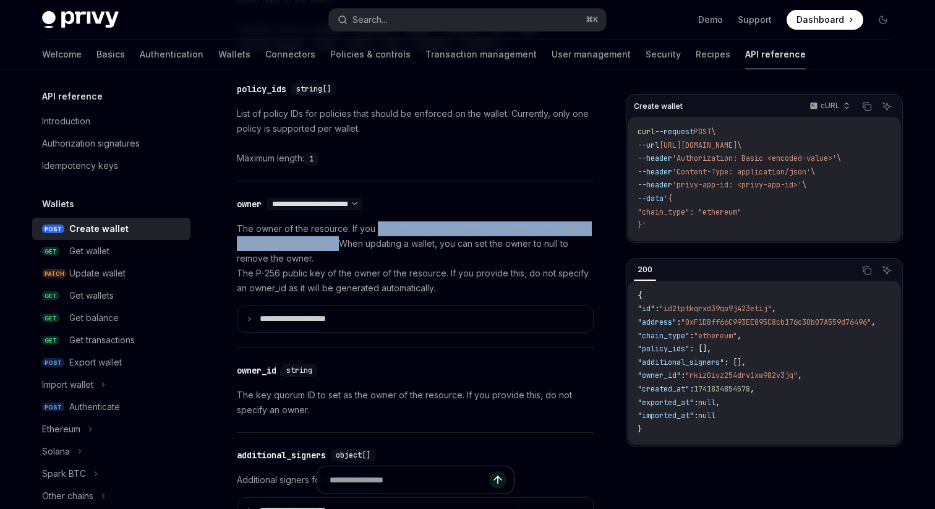
drag, startPoint x: 376, startPoint y: 229, endPoint x: 339, endPoint y: 237, distance: 38.6
click at [339, 237] on p "The owner of the resource. If you provide this, do not specify an owner_id as i…" at bounding box center [415, 258] width 357 height 74
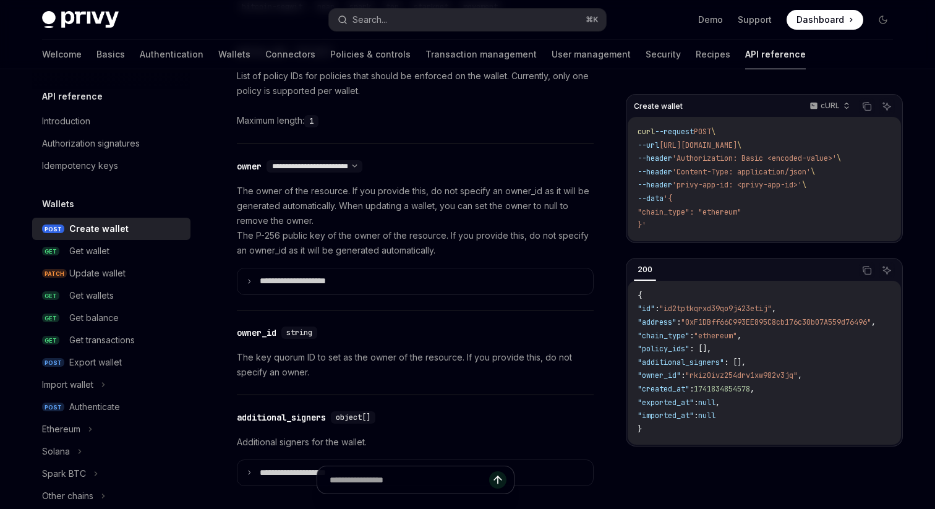
scroll to position [686, 0]
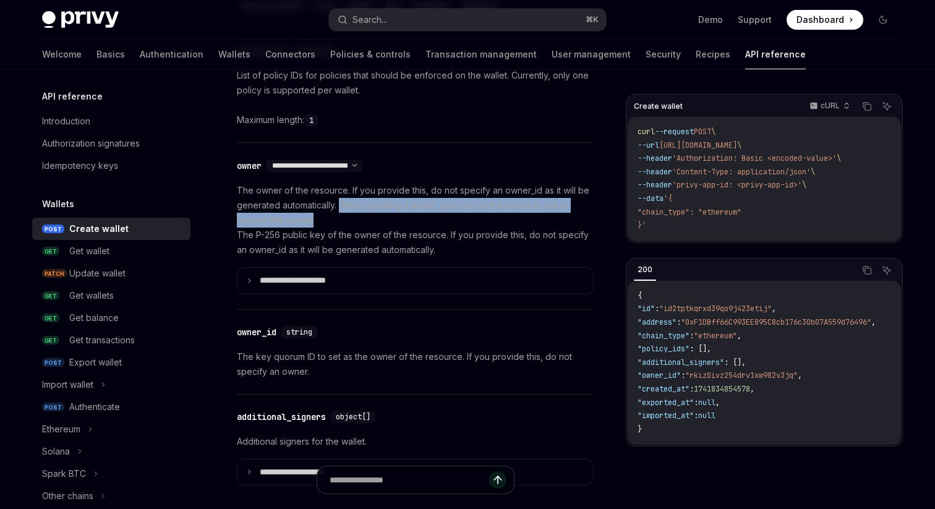
drag, startPoint x: 342, startPoint y: 202, endPoint x: 340, endPoint y: 212, distance: 10.7
click at [340, 212] on p "The owner of the resource. If you provide this, do not specify an owner_id as i…" at bounding box center [415, 220] width 357 height 74
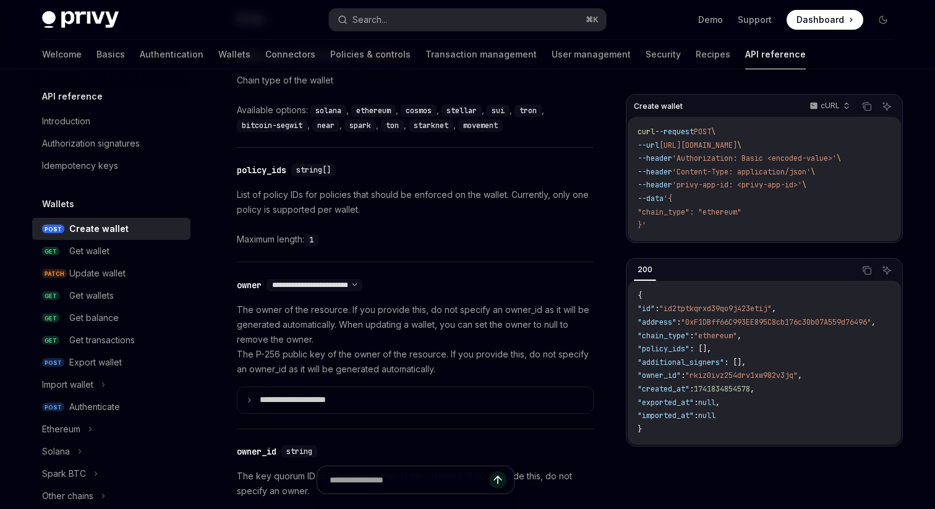
scroll to position [567, 0]
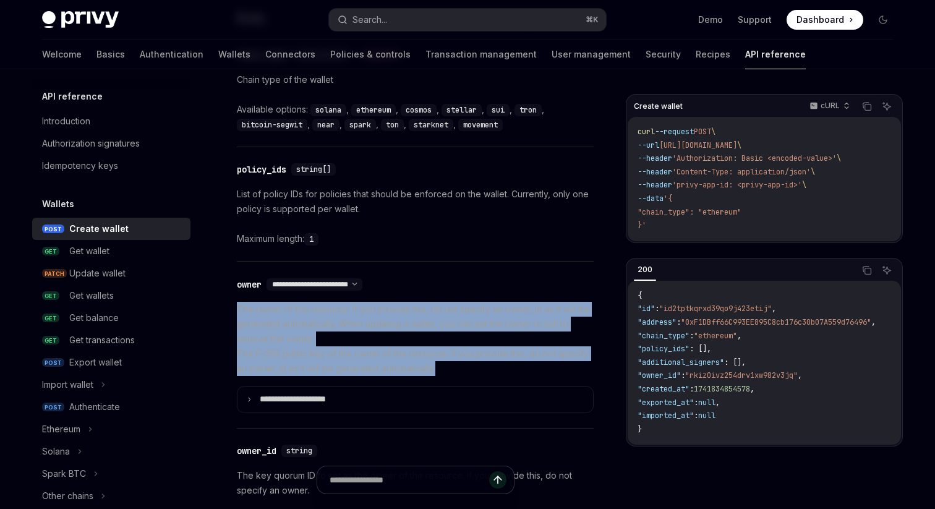
drag, startPoint x: 451, startPoint y: 373, endPoint x: 232, endPoint y: 310, distance: 227.0
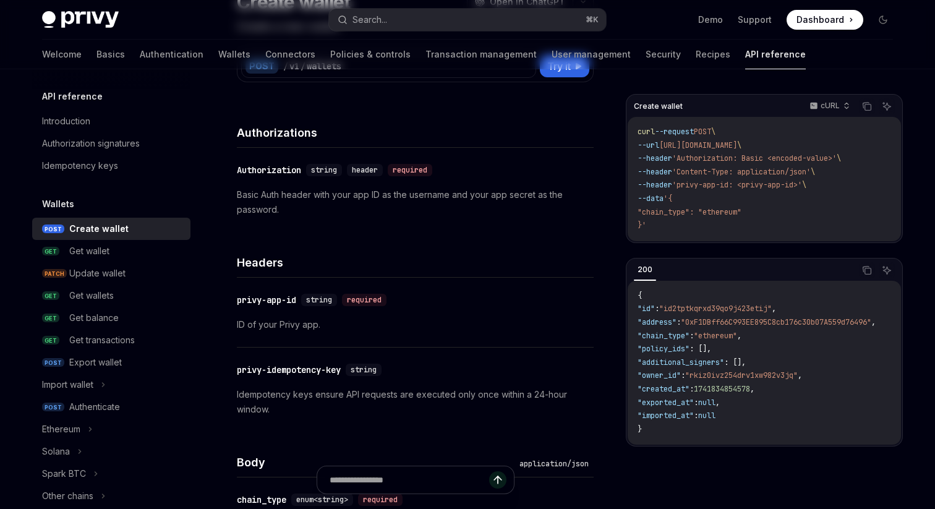
scroll to position [0, 0]
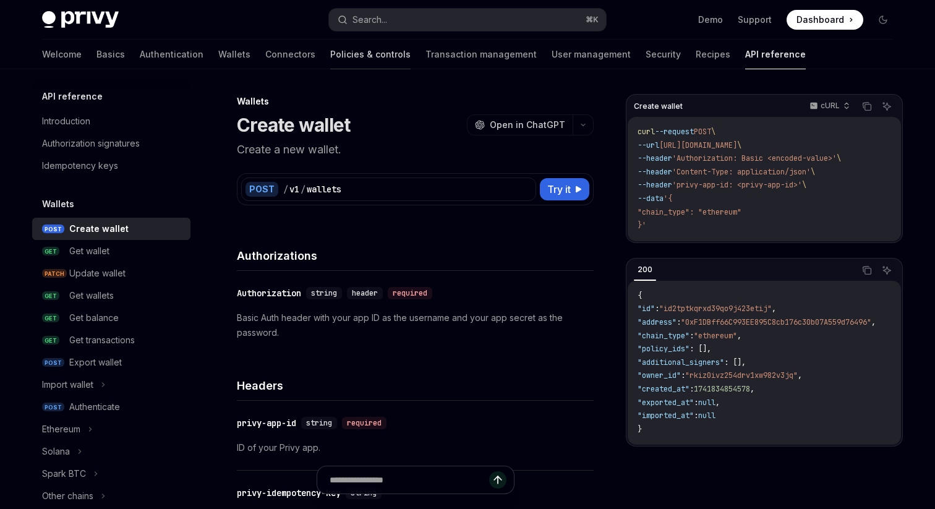
click at [335, 51] on link "Policies & controls" at bounding box center [370, 55] width 80 height 30
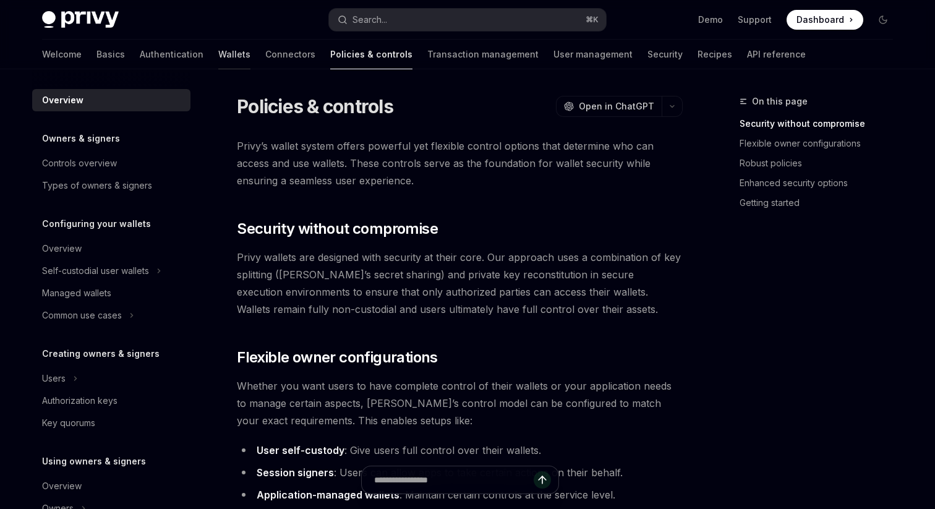
click at [218, 60] on link "Wallets" at bounding box center [234, 55] width 32 height 30
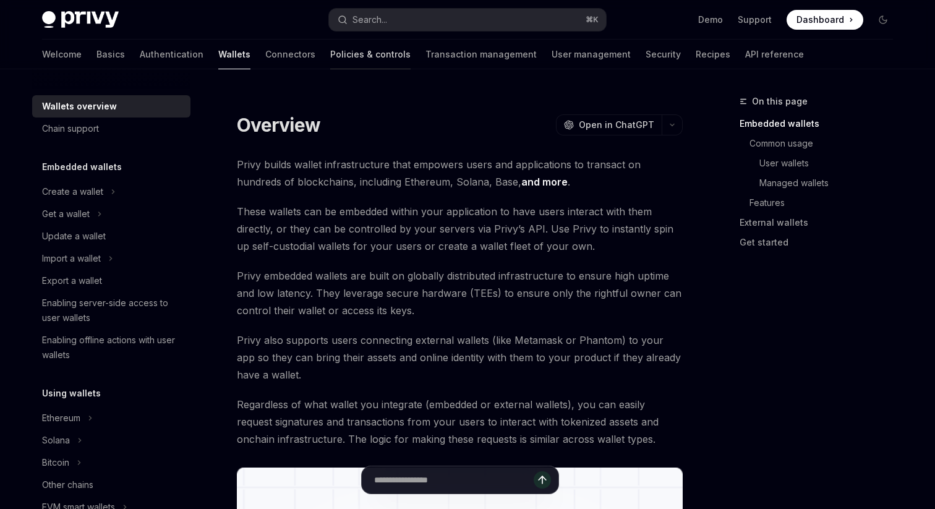
click at [330, 53] on link "Policies & controls" at bounding box center [370, 55] width 80 height 30
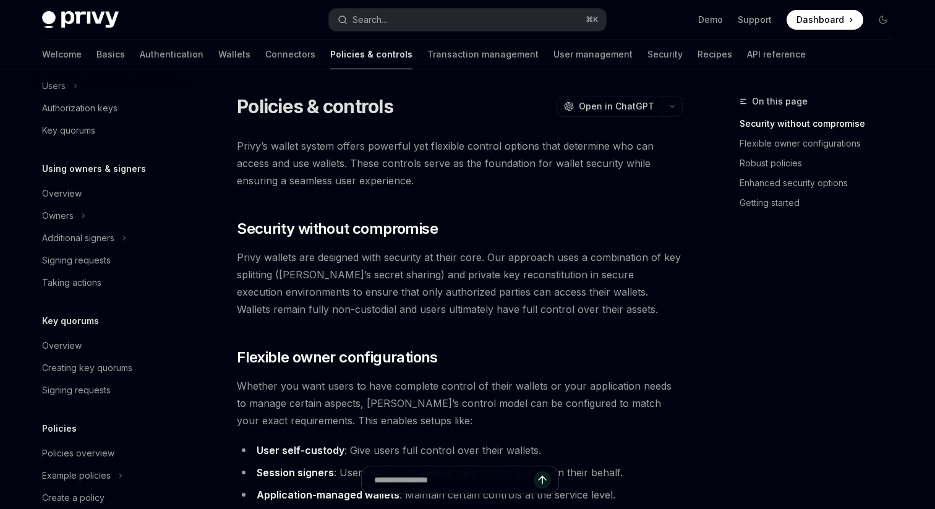
scroll to position [362, 0]
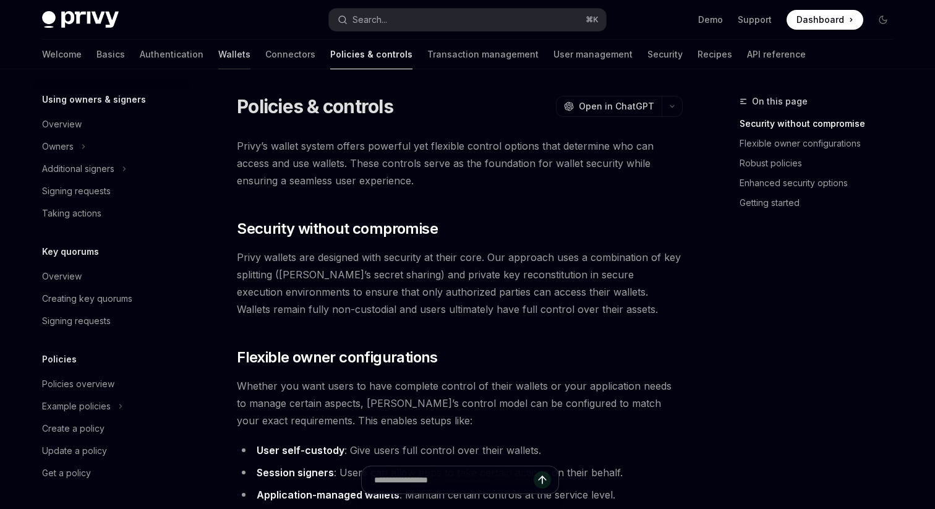
click at [218, 57] on link "Wallets" at bounding box center [234, 55] width 32 height 30
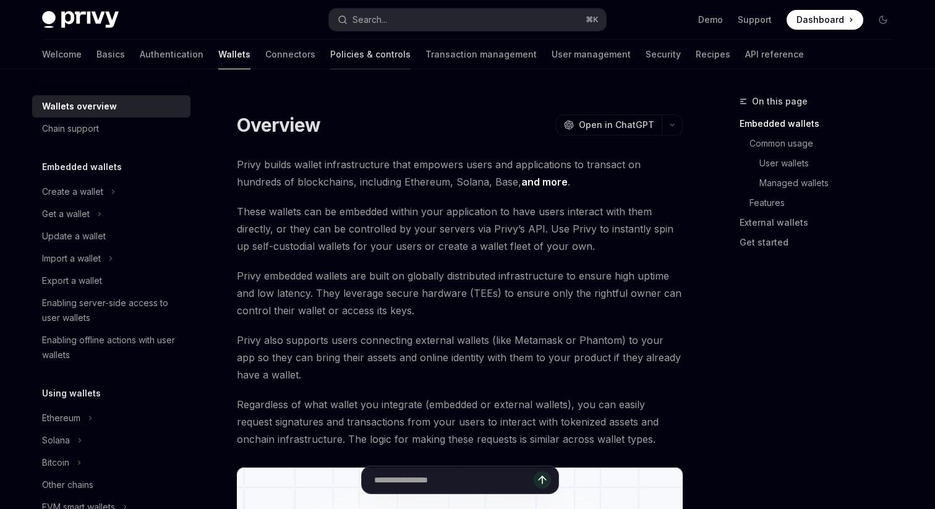
click at [337, 64] on link "Policies & controls" at bounding box center [370, 55] width 80 height 30
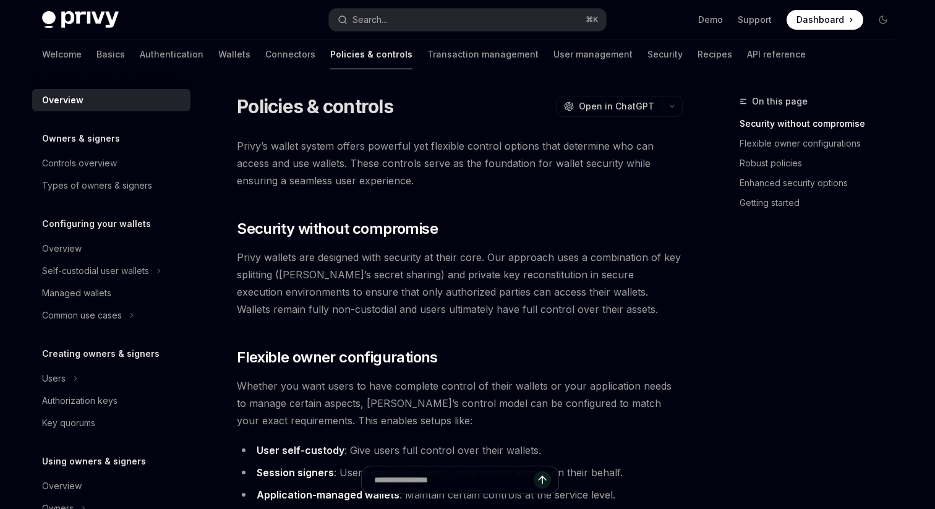
scroll to position [362, 0]
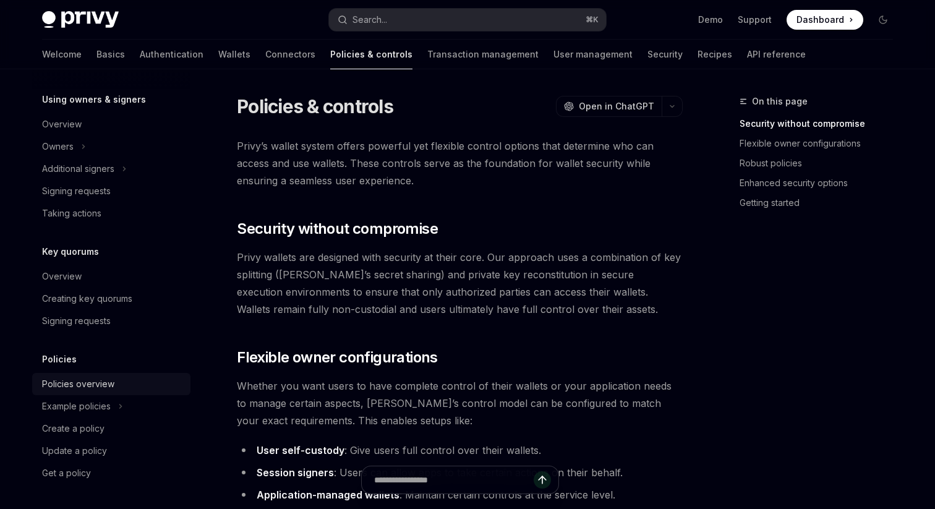
click at [85, 385] on div "Policies overview" at bounding box center [78, 383] width 72 height 15
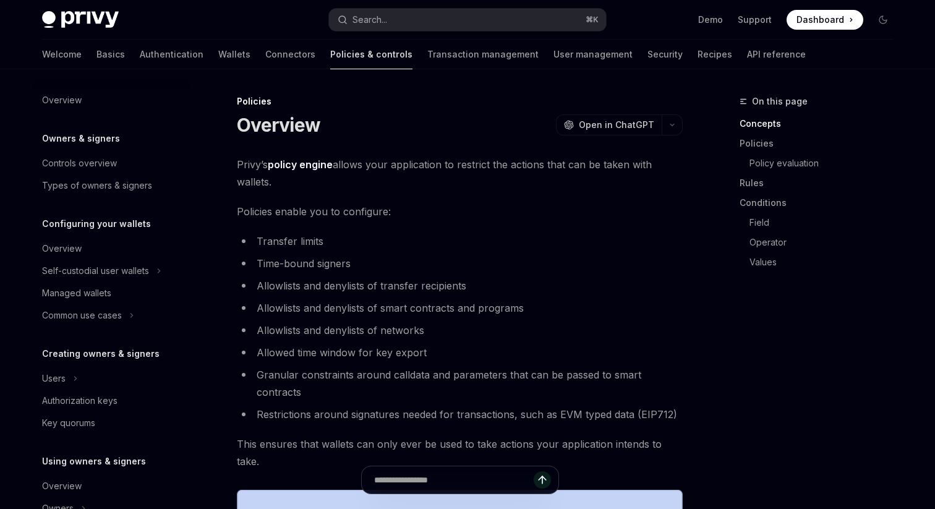
click at [330, 54] on link "Policies & controls" at bounding box center [371, 55] width 82 height 30
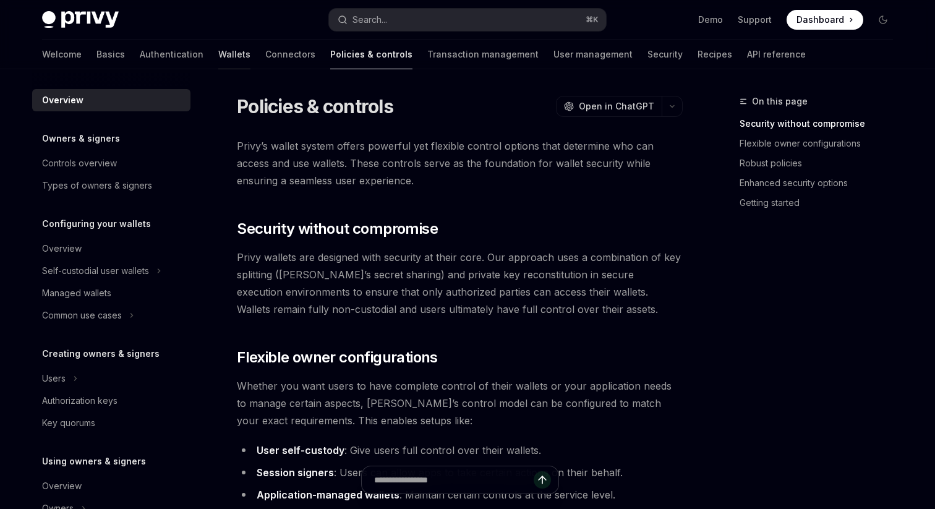
click at [218, 56] on link "Wallets" at bounding box center [234, 55] width 32 height 30
type textarea "*"
